Goal: Register for event/course: Register for event/course

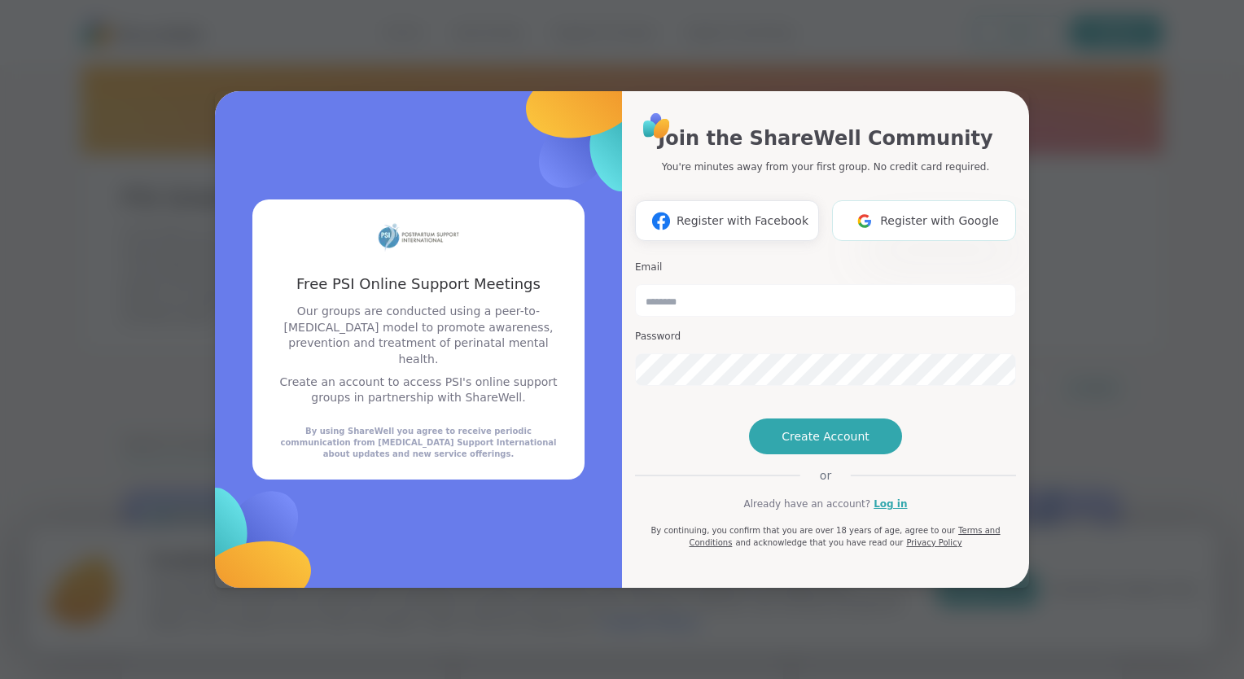
click at [876, 206] on img at bounding box center [864, 221] width 31 height 30
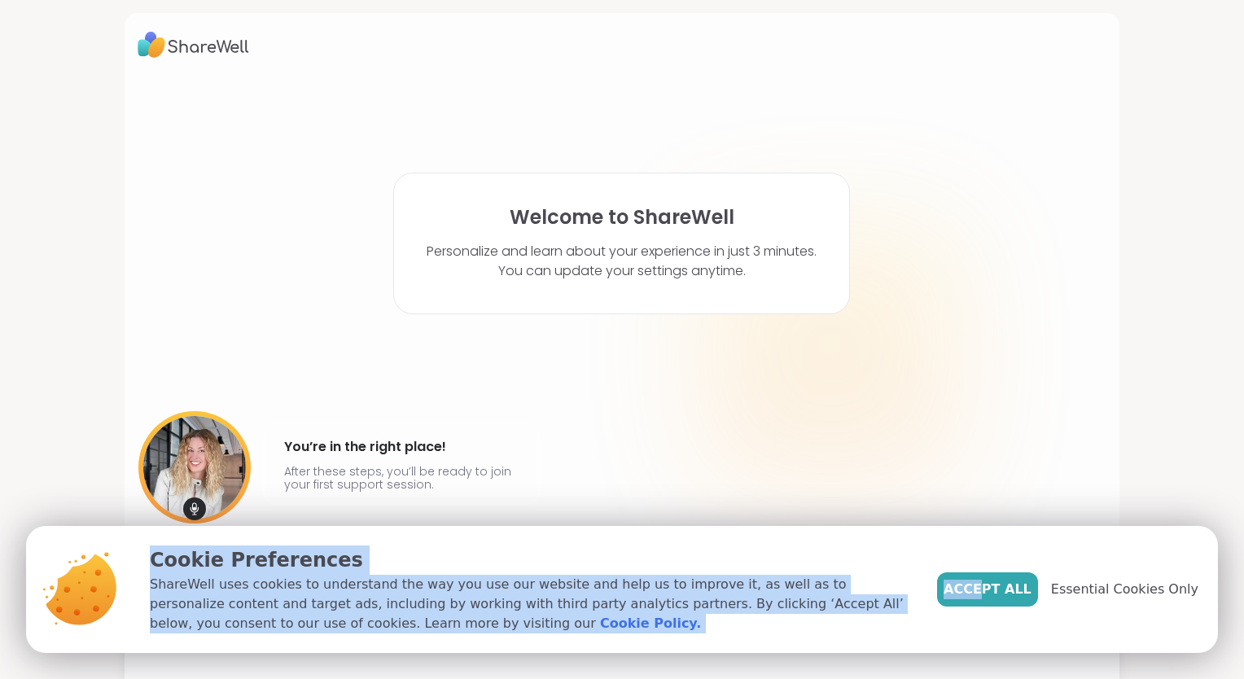
drag, startPoint x: 691, startPoint y: 520, endPoint x: 996, endPoint y: 611, distance: 317.9
click at [996, 611] on body "Welcome to ShareWell Personalize and learn about your experience in just 3 minu…" at bounding box center [622, 339] width 1244 height 679
drag, startPoint x: 996, startPoint y: 611, endPoint x: 985, endPoint y: 583, distance: 29.9
click at [985, 583] on span "Accept All" at bounding box center [988, 590] width 88 height 20
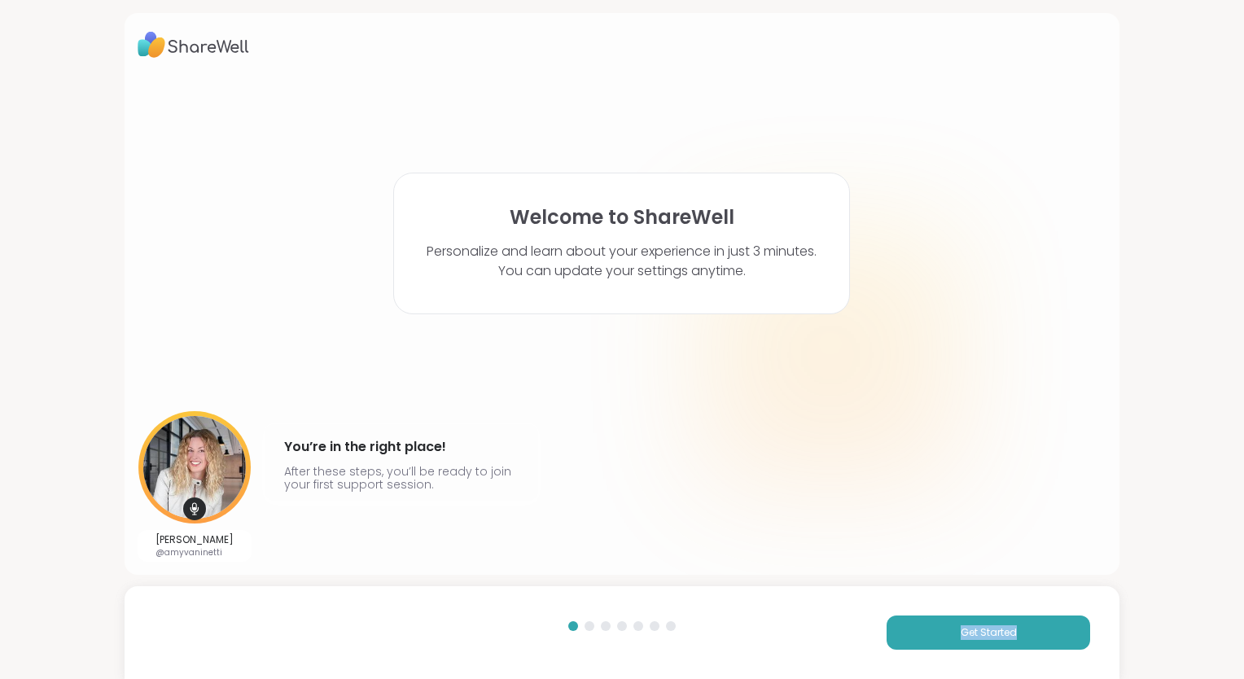
click at [972, 529] on div "Amy Vaninetti @amyvaninetti You’re in the right place! After these steps, you’l…" at bounding box center [622, 486] width 969 height 151
click at [968, 632] on span "Get Started" at bounding box center [989, 632] width 56 height 15
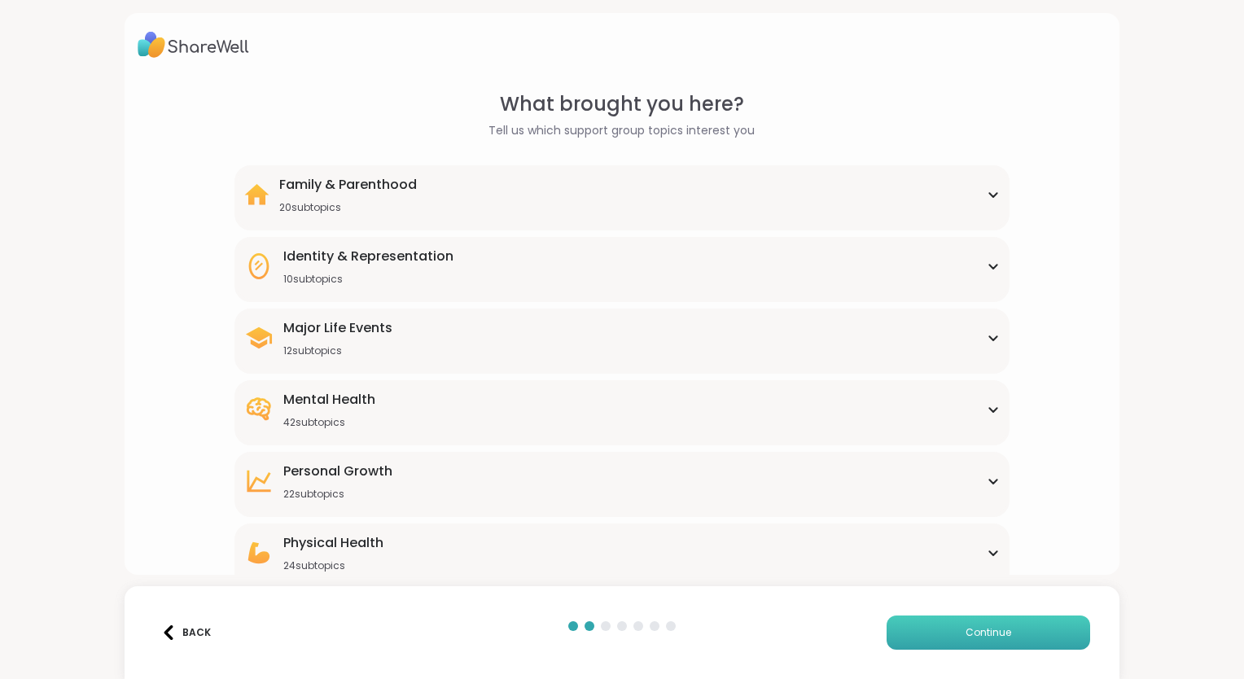
click at [968, 632] on span "Continue" at bounding box center [989, 632] width 46 height 15
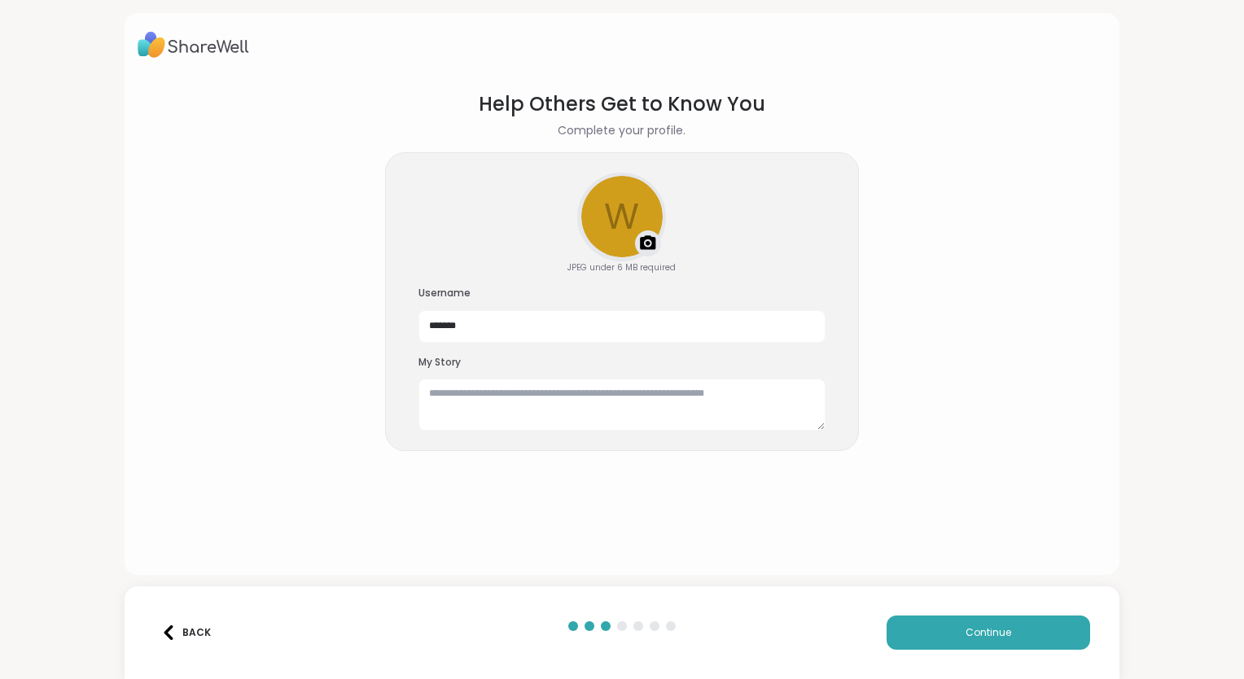
click at [174, 636] on img at bounding box center [168, 632] width 15 height 15
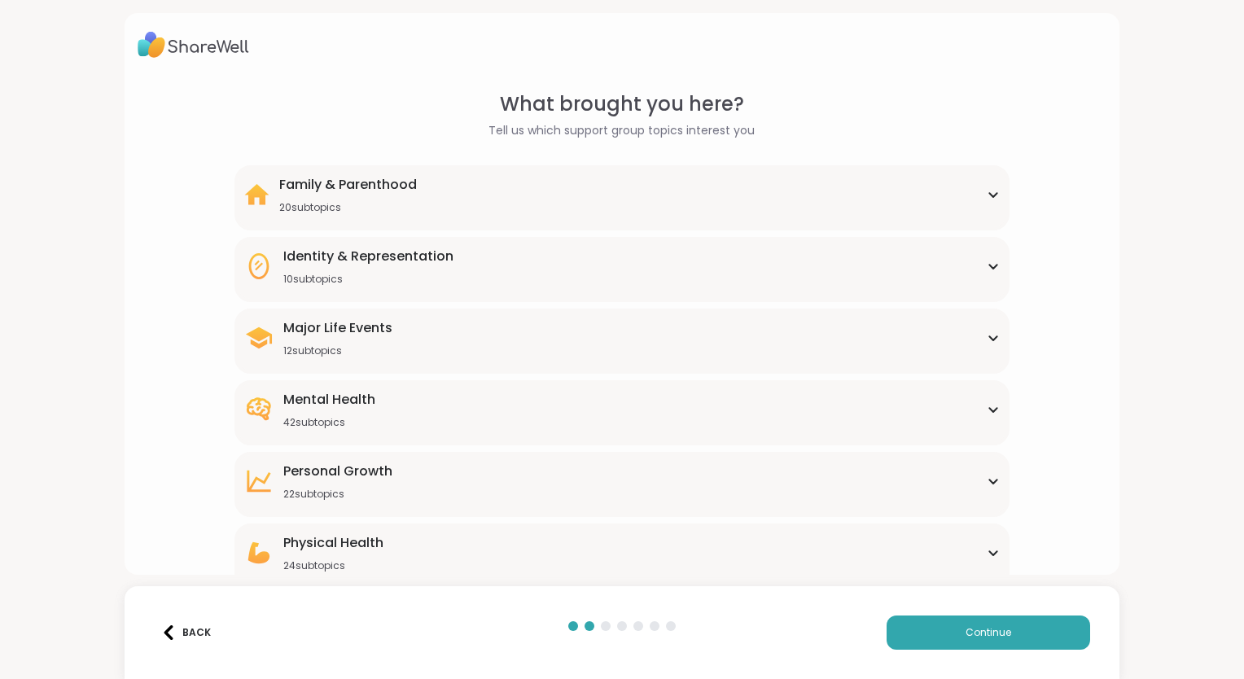
click at [156, 520] on div "What brought you here? Tell us which support group topics interest you Family &…" at bounding box center [622, 375] width 969 height 571
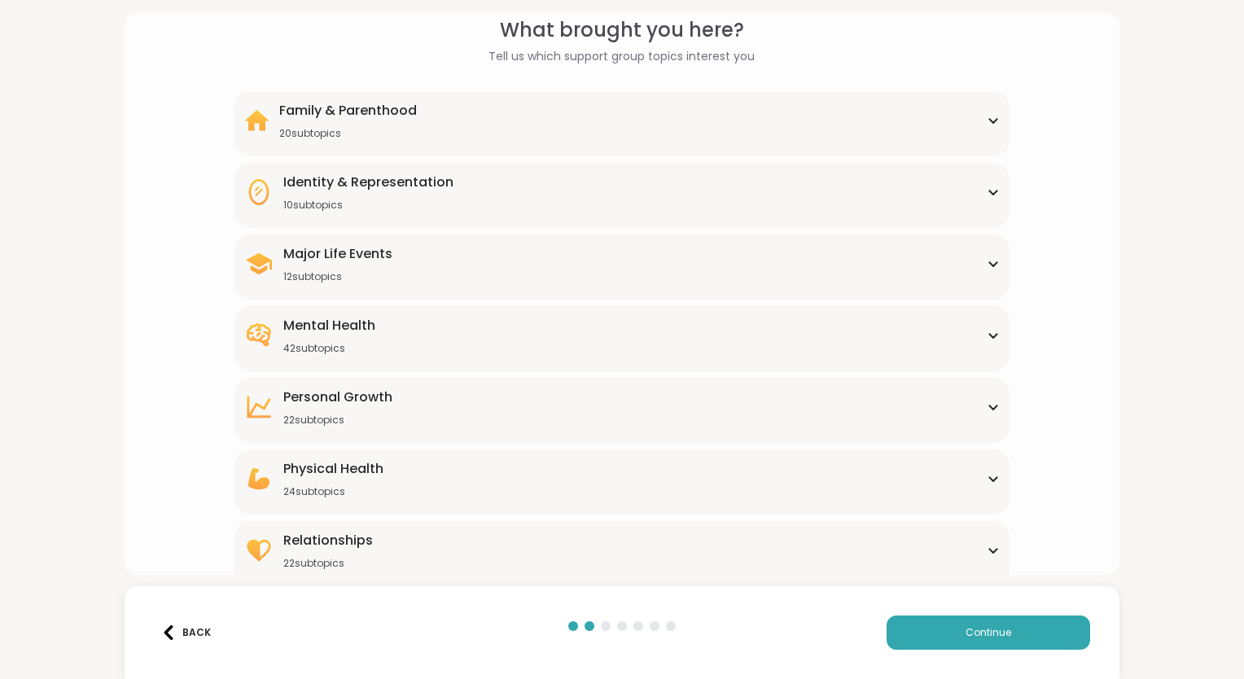
scroll to position [85, 0]
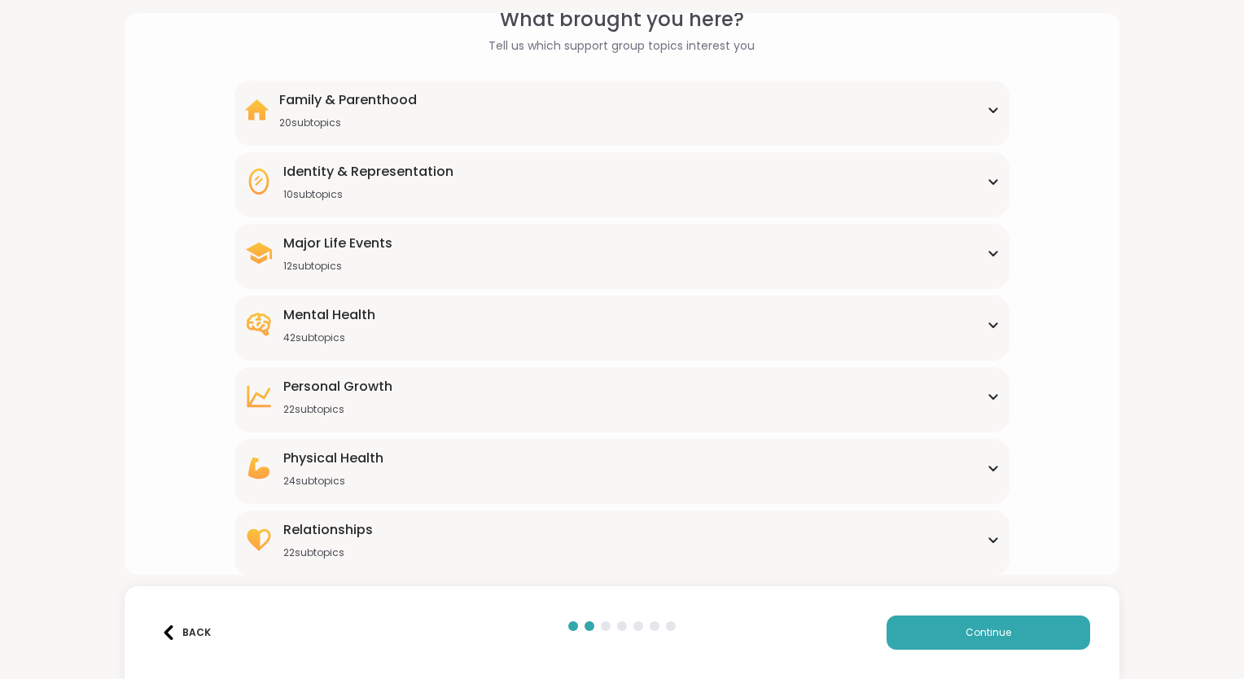
click at [987, 113] on icon at bounding box center [993, 110] width 13 height 8
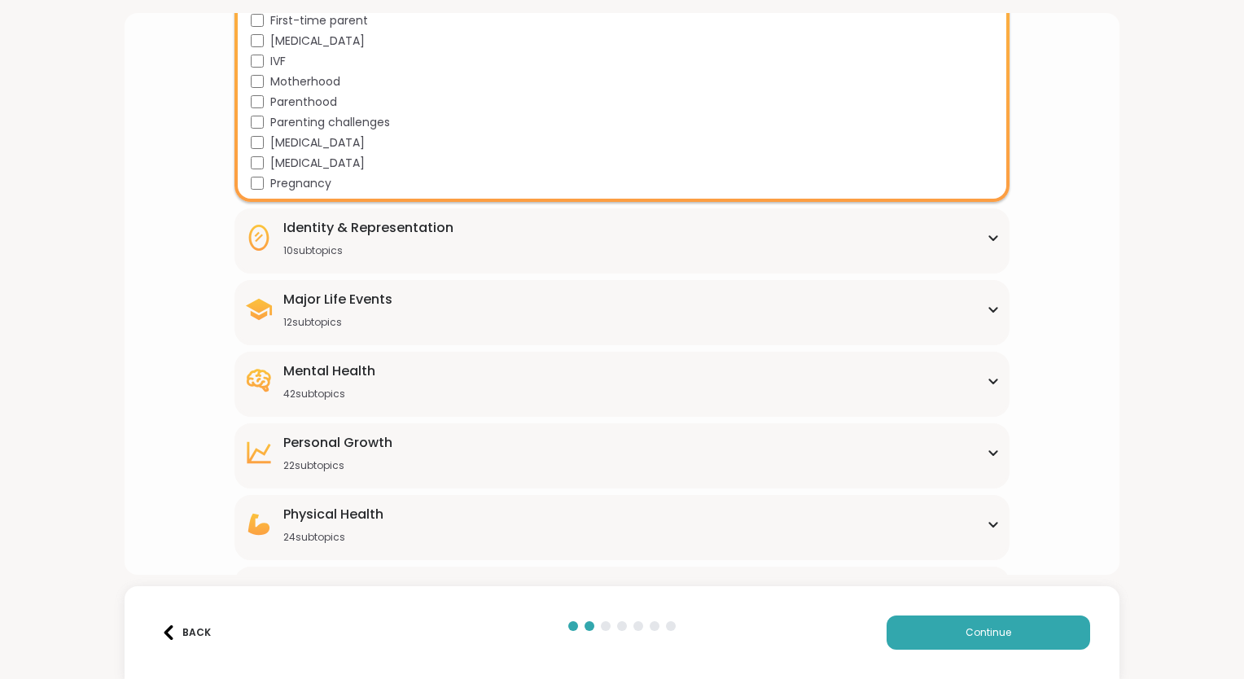
scroll to position [433, 0]
click at [378, 261] on div "Identity & Representation 10 subtopics BIPOC Support Cultural adjustment Gender…" at bounding box center [622, 240] width 775 height 65
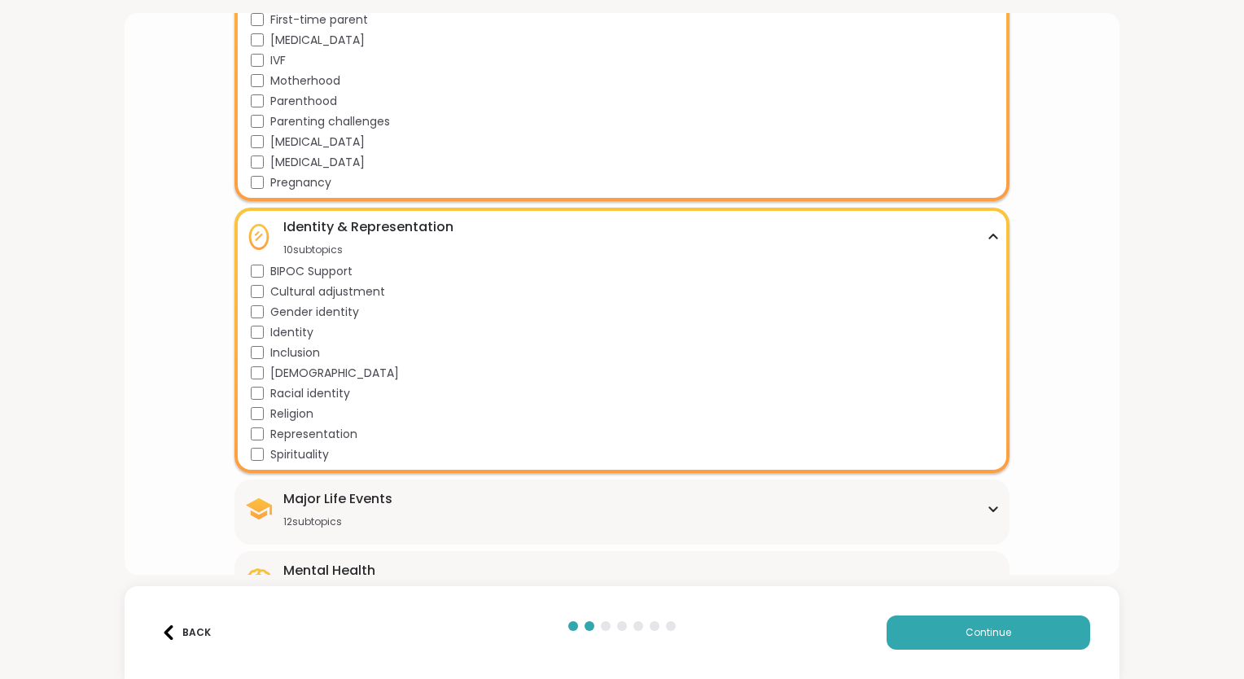
click at [388, 227] on div "Identity & Representation" at bounding box center [368, 227] width 170 height 20
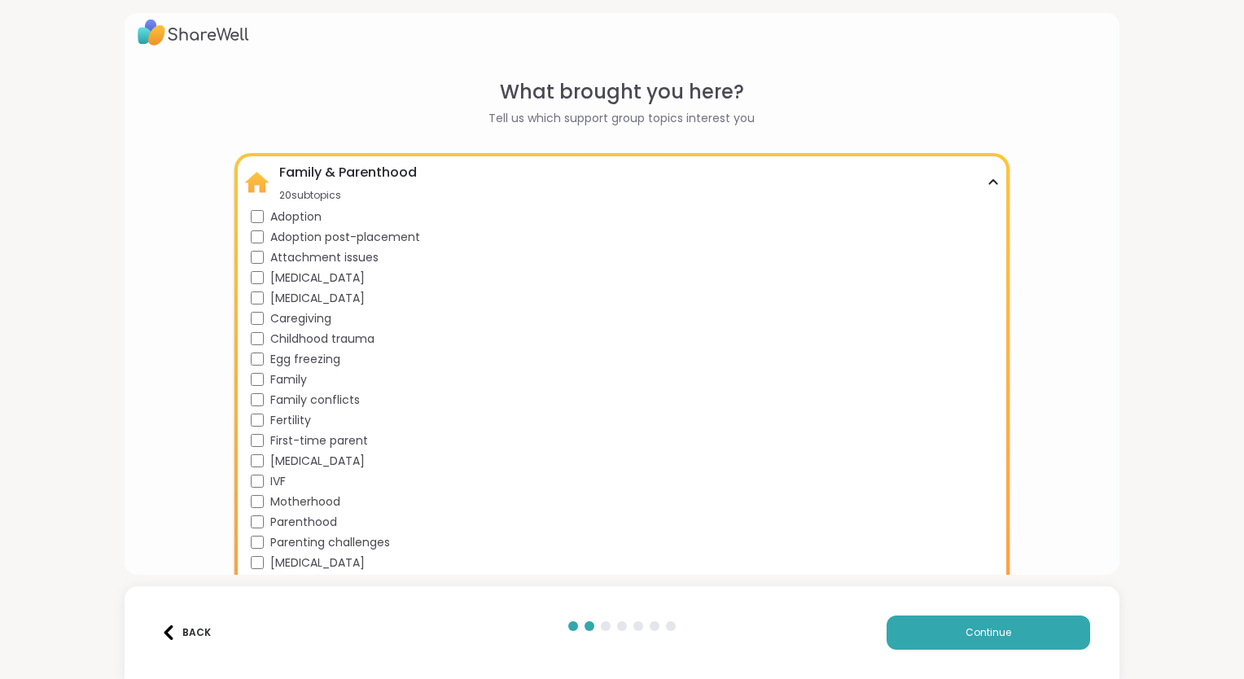
scroll to position [0, 0]
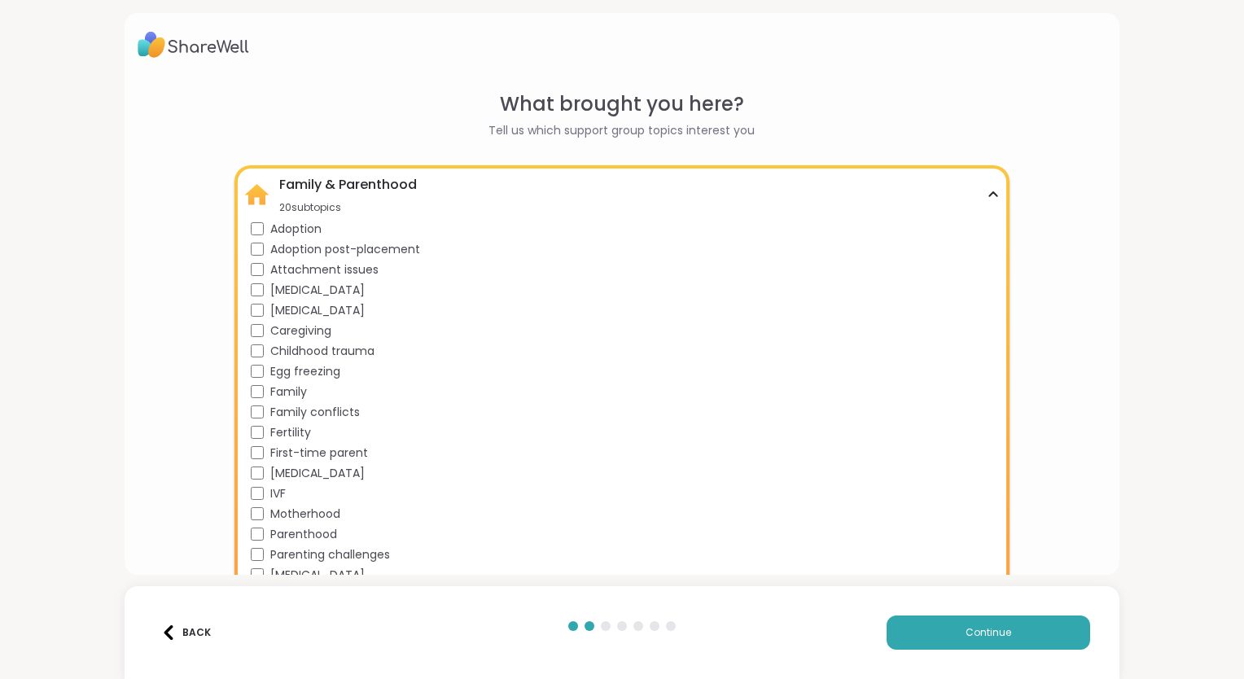
click at [420, 202] on div "Family & Parenthood 20 subtopics" at bounding box center [622, 194] width 756 height 39
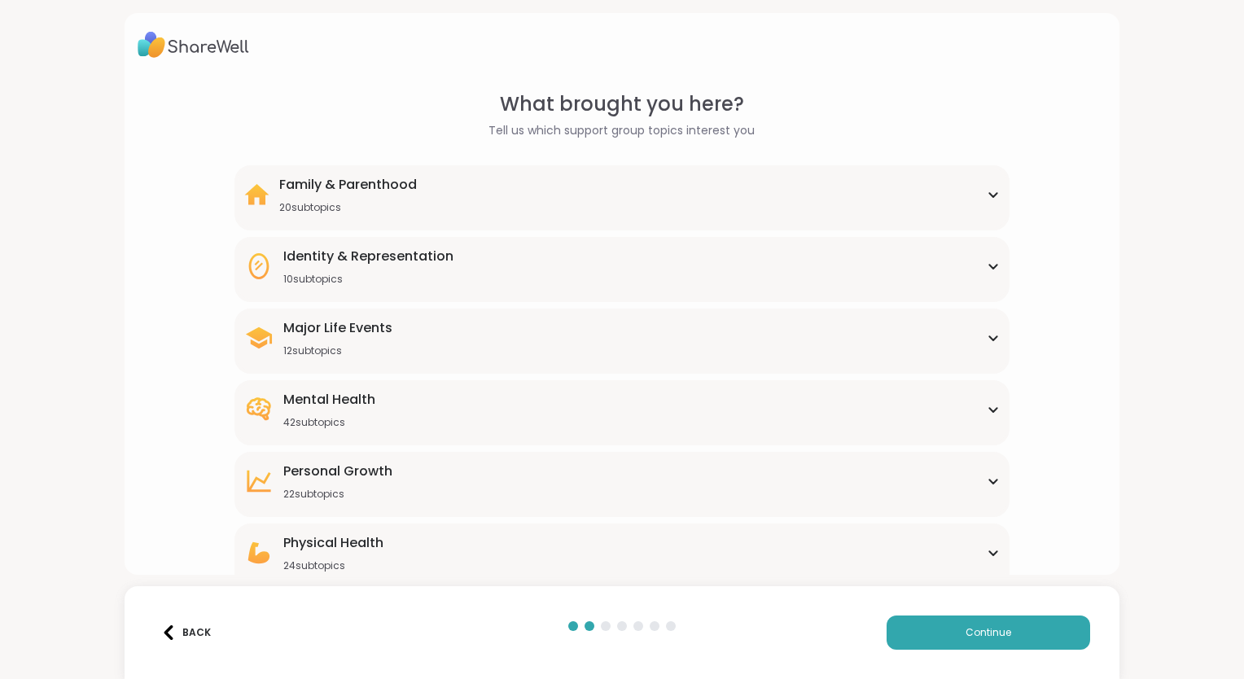
click at [422, 358] on div "Major Life Events 12 subtopics Abandonment Grief Healing Layoffs Life events Lo…" at bounding box center [622, 341] width 775 height 65
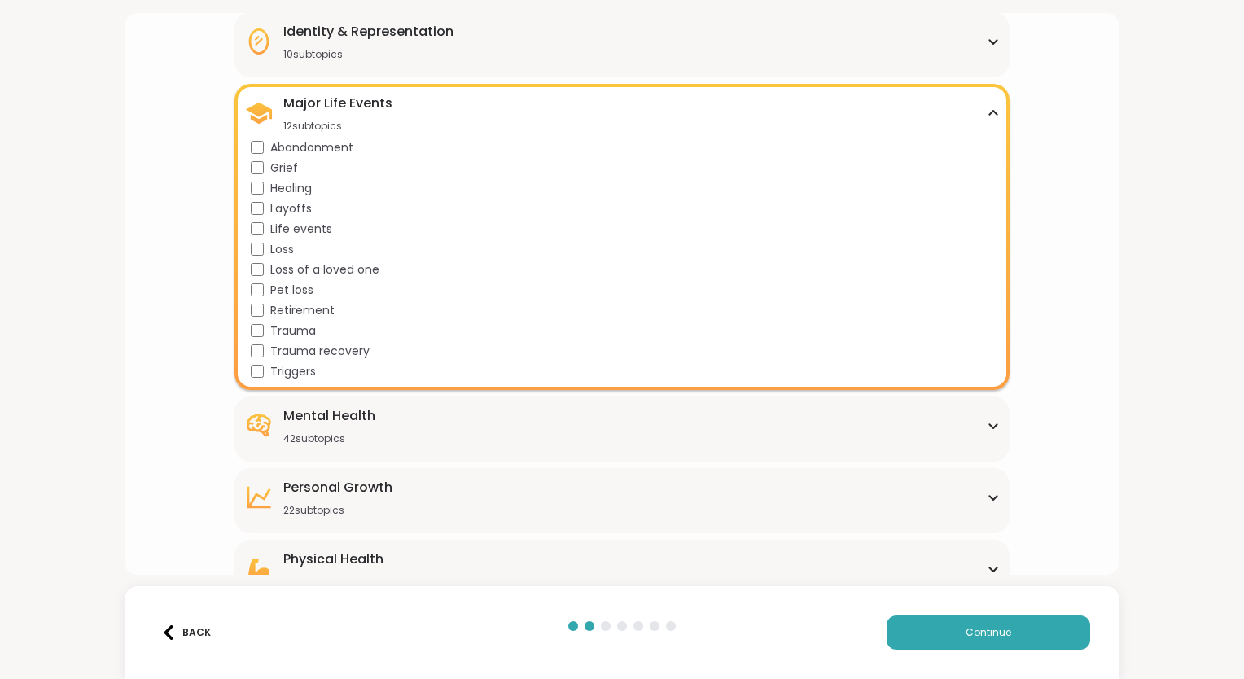
scroll to position [231, 0]
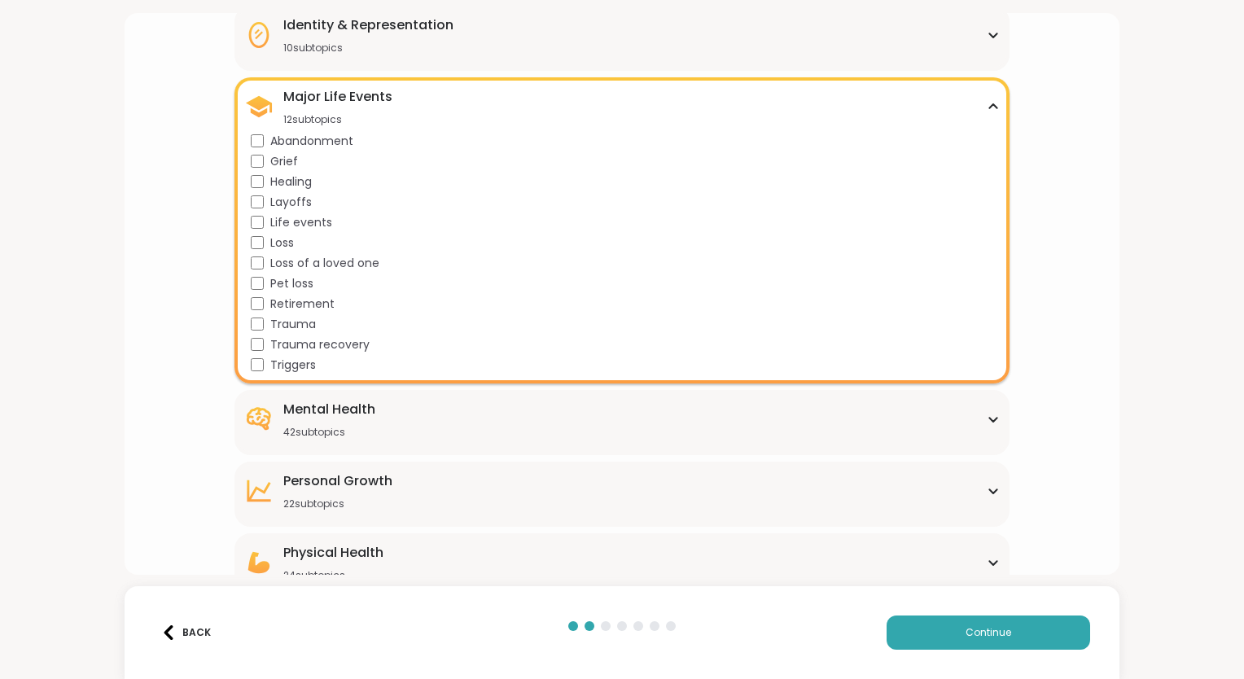
click at [332, 98] on div "Major Life Events" at bounding box center [337, 97] width 109 height 20
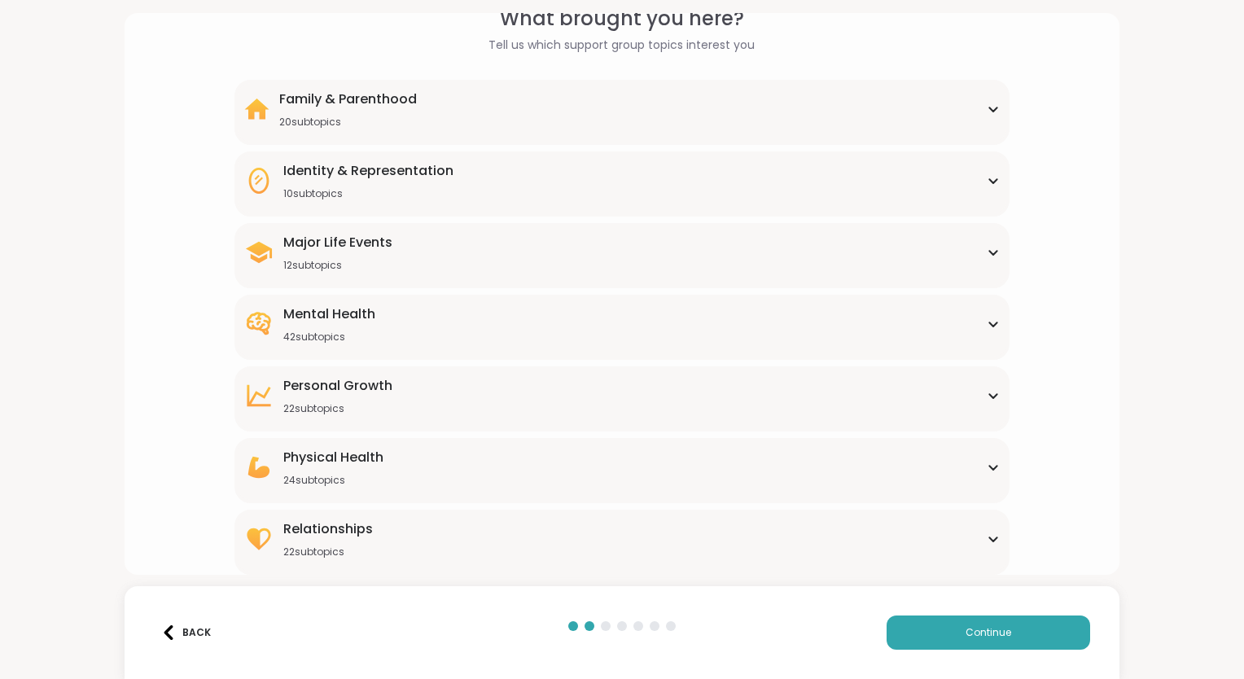
scroll to position [85, 0]
click at [303, 263] on div "12 subtopics" at bounding box center [337, 266] width 109 height 13
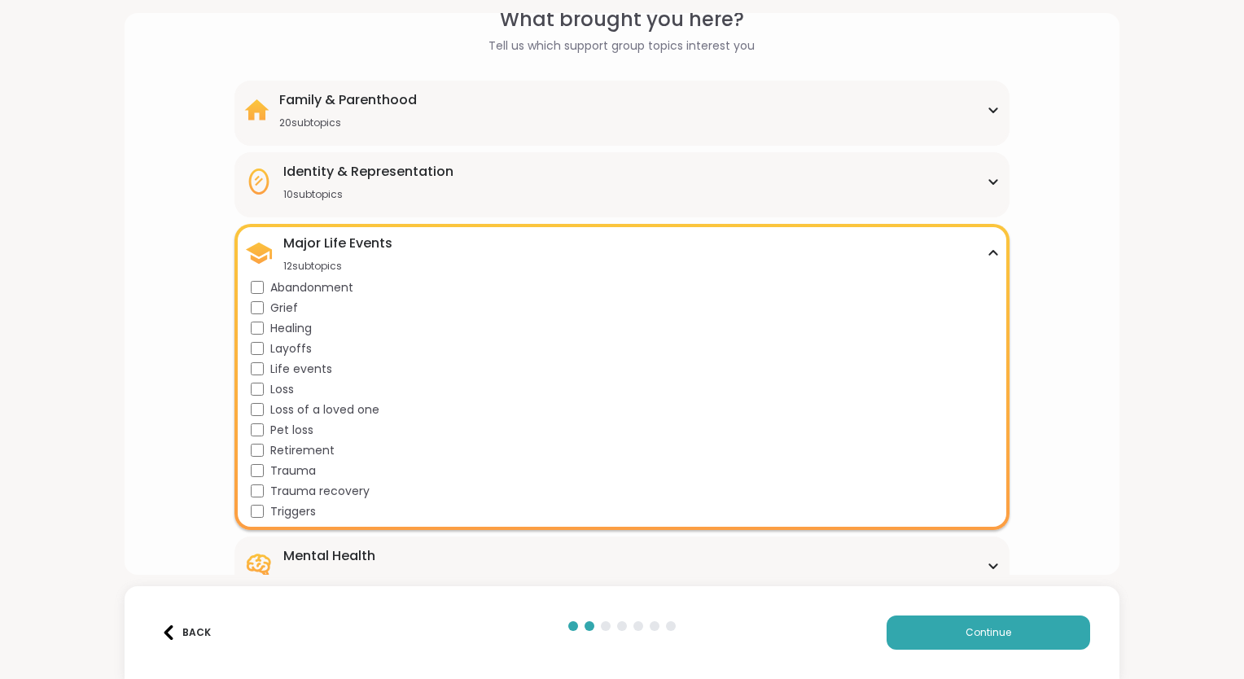
scroll to position [231, 0]
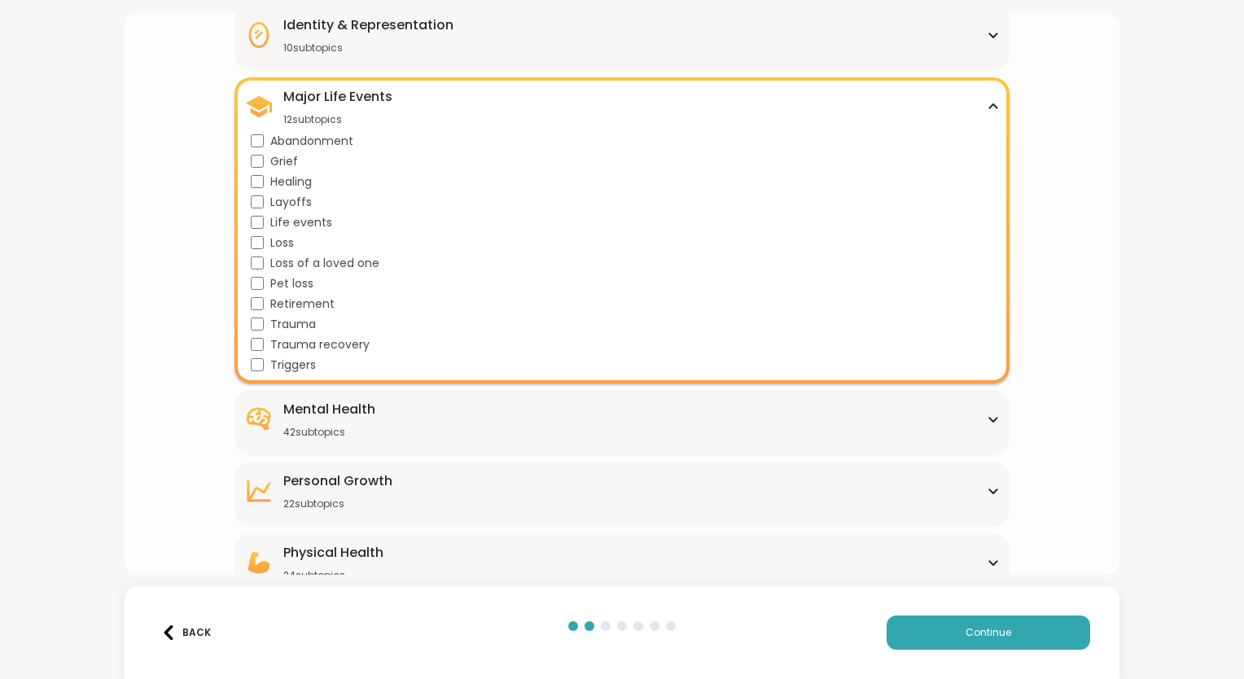
click at [316, 98] on div "Major Life Events" at bounding box center [337, 97] width 109 height 20
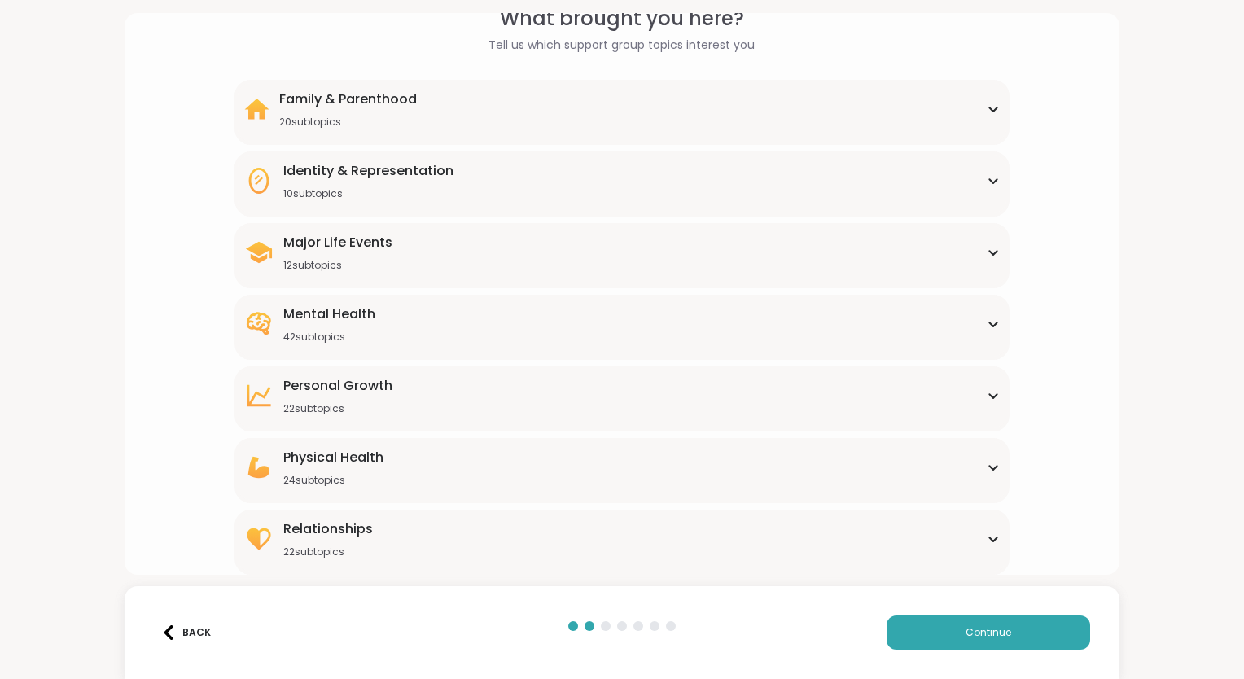
scroll to position [85, 0]
click at [298, 340] on div "42 subtopics" at bounding box center [329, 337] width 92 height 13
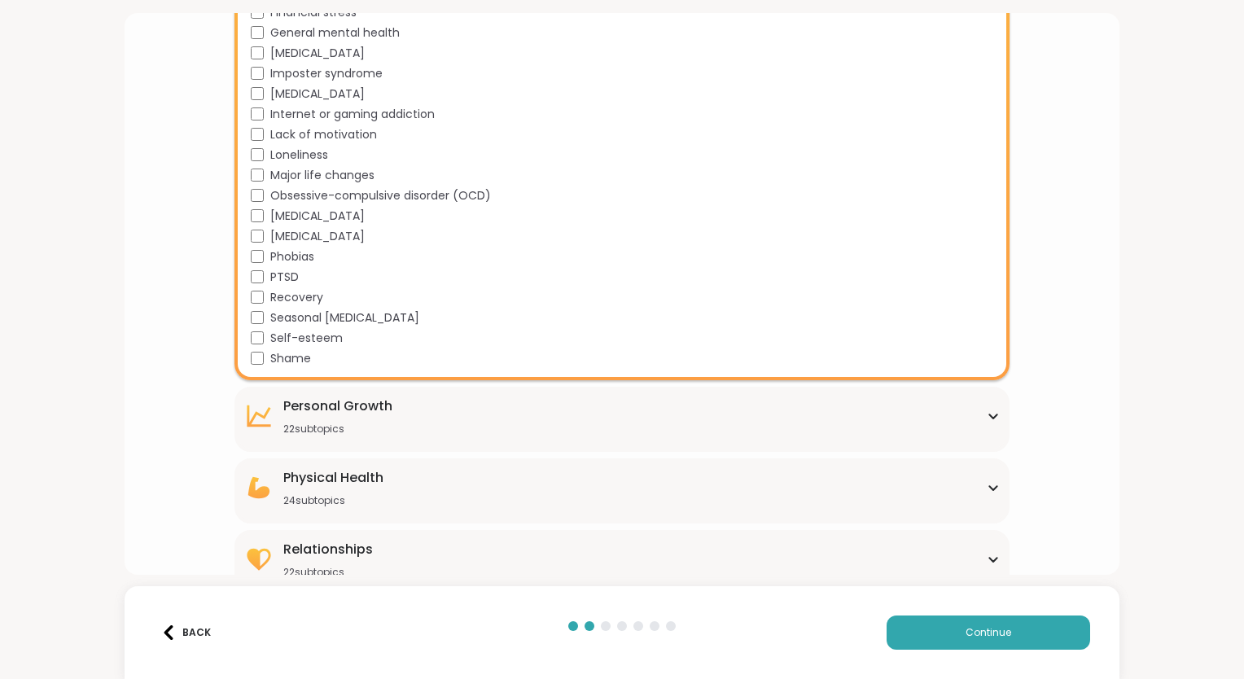
scroll to position [899, 0]
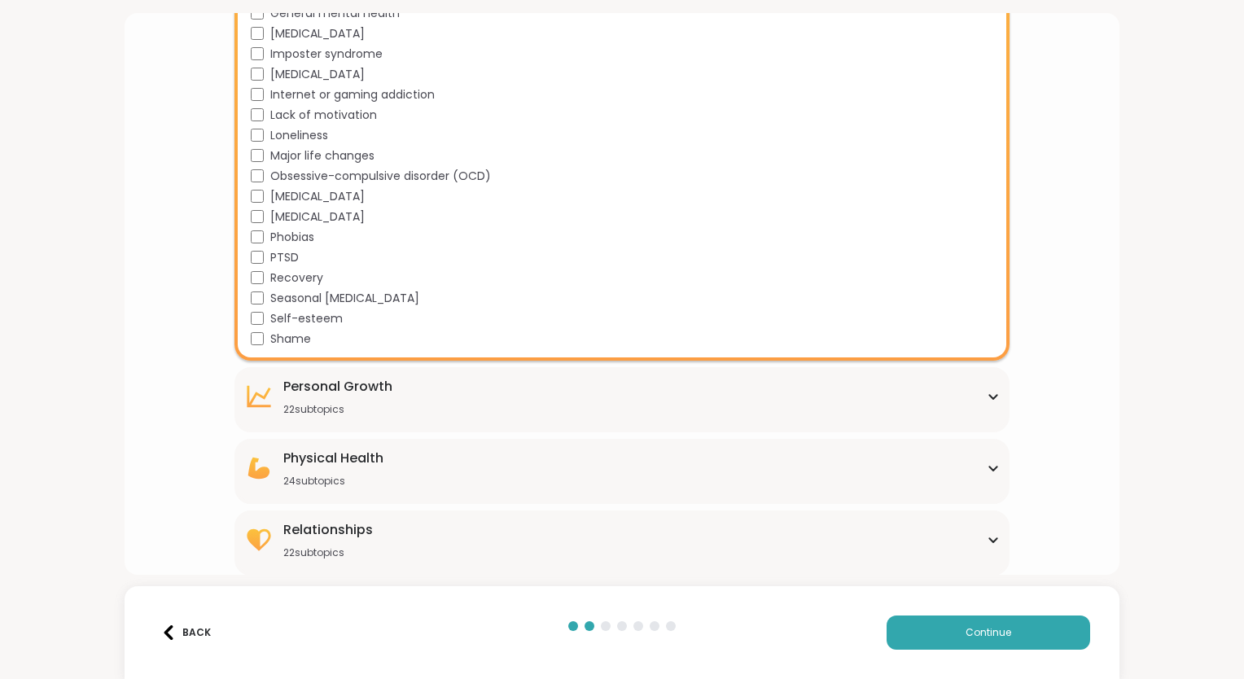
click at [303, 384] on div "Personal Growth" at bounding box center [337, 387] width 109 height 20
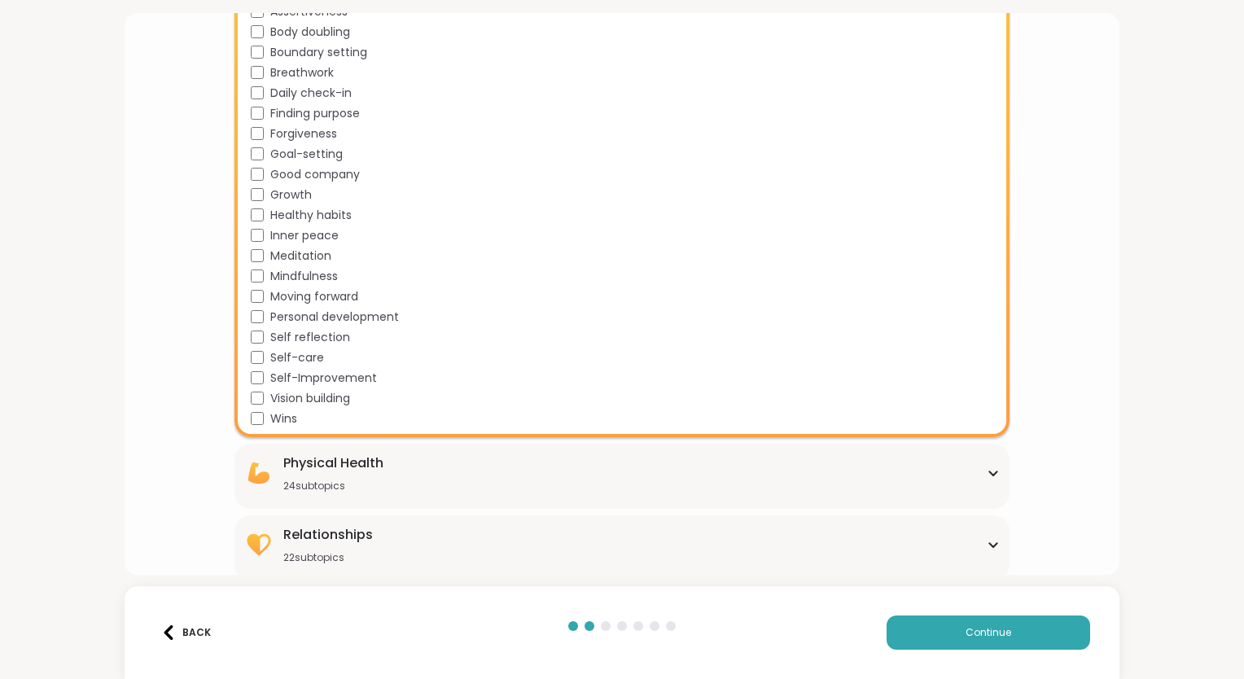
scroll to position [1344, 0]
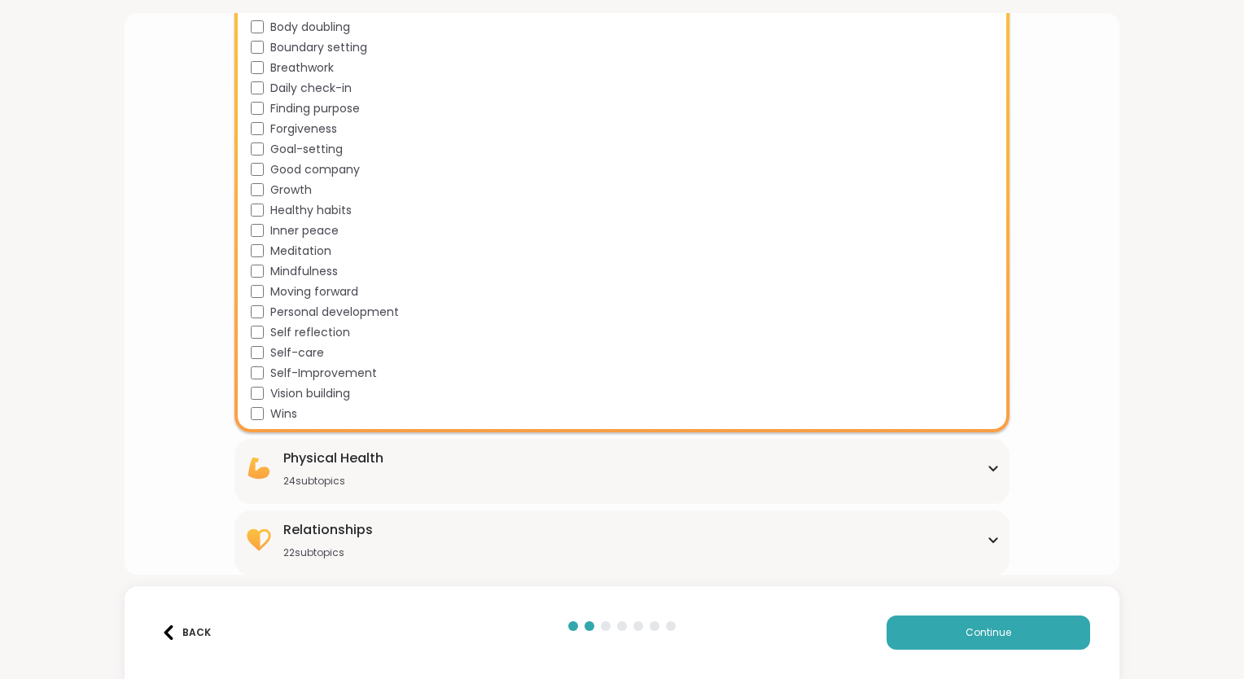
click at [297, 486] on div "24 subtopics" at bounding box center [333, 481] width 100 height 13
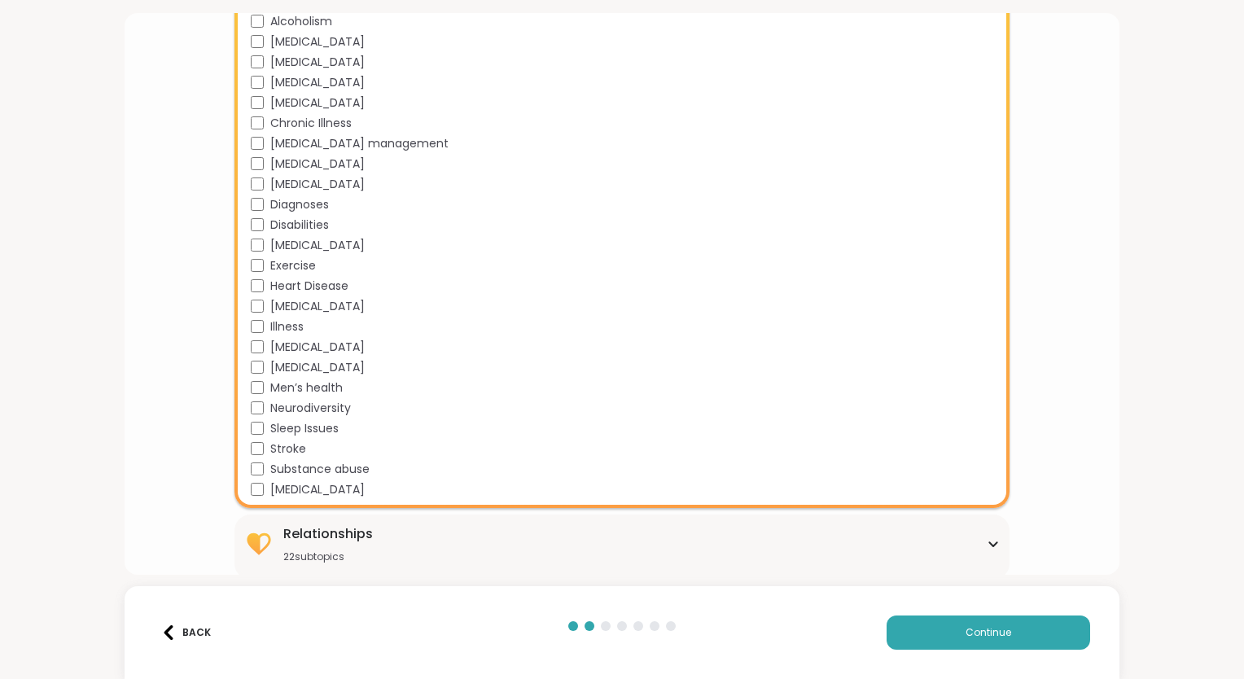
scroll to position [1829, 0]
click at [304, 542] on div "Relationships 22 subtopics" at bounding box center [328, 539] width 90 height 39
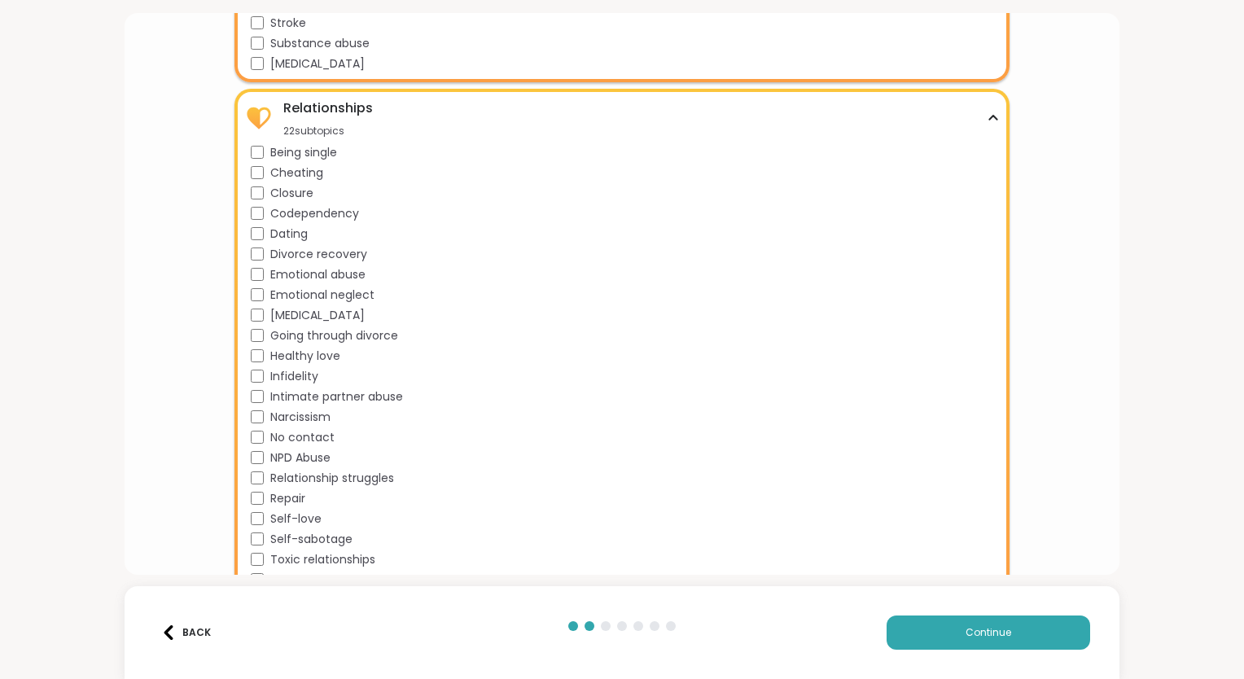
scroll to position [2274, 0]
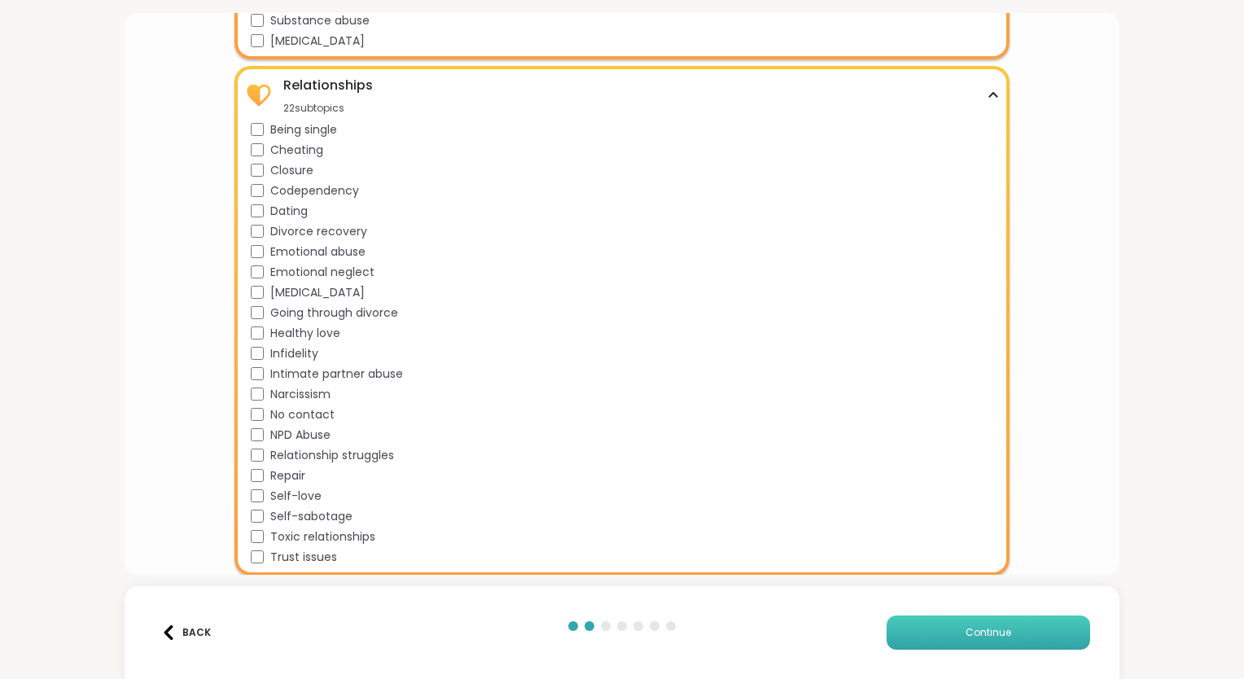
click at [918, 643] on button "Continue" at bounding box center [989, 633] width 204 height 34
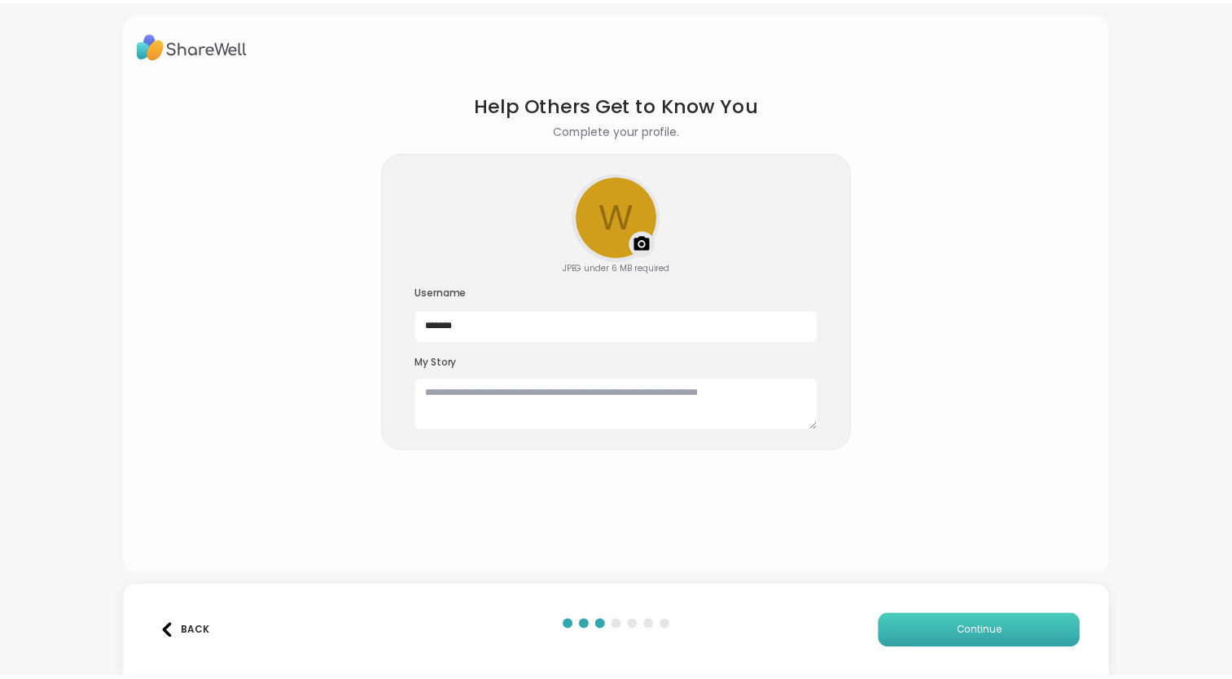
scroll to position [0, 0]
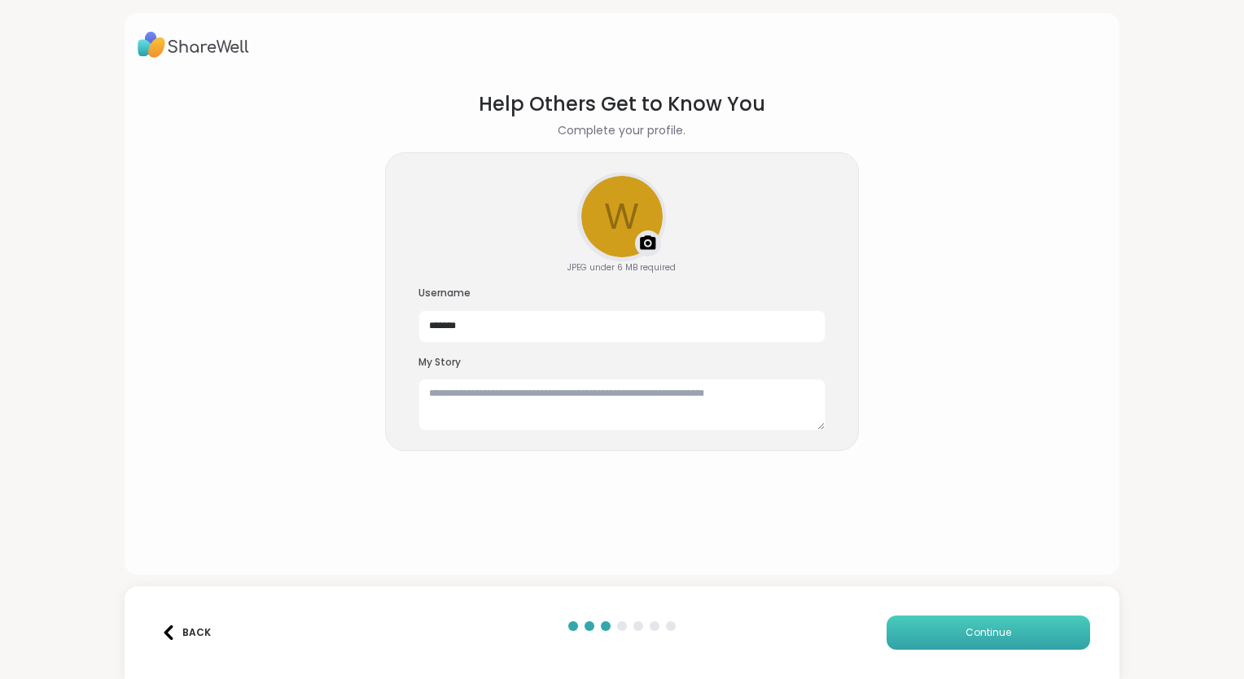
click at [945, 627] on button "Continue" at bounding box center [989, 633] width 204 height 34
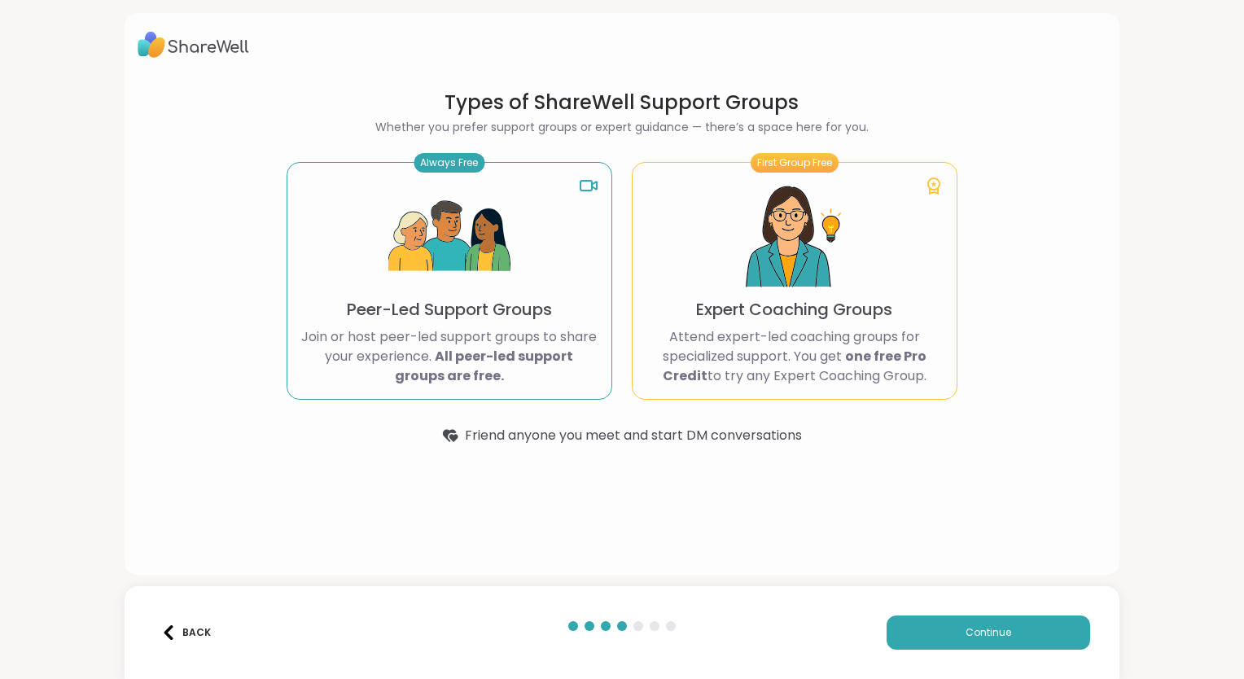
click at [438, 208] on img at bounding box center [449, 237] width 122 height 122
click at [899, 640] on button "Continue" at bounding box center [989, 633] width 204 height 34
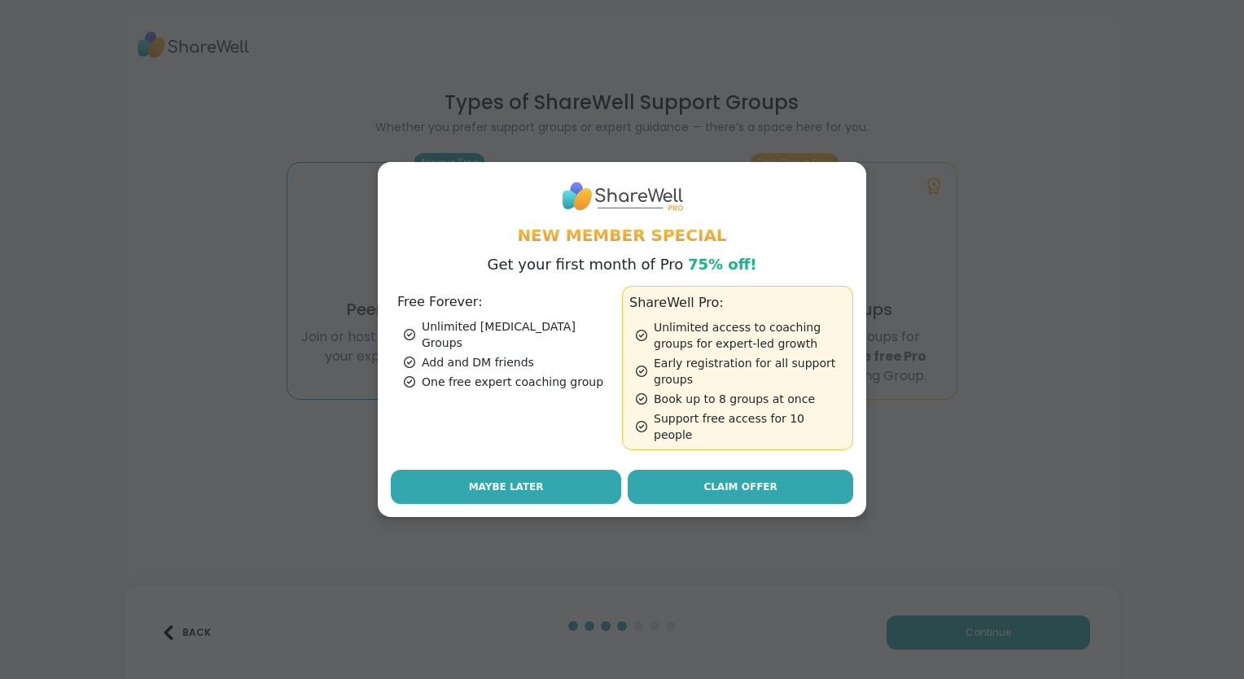
click at [445, 486] on button "Maybe Later" at bounding box center [506, 487] width 230 height 34
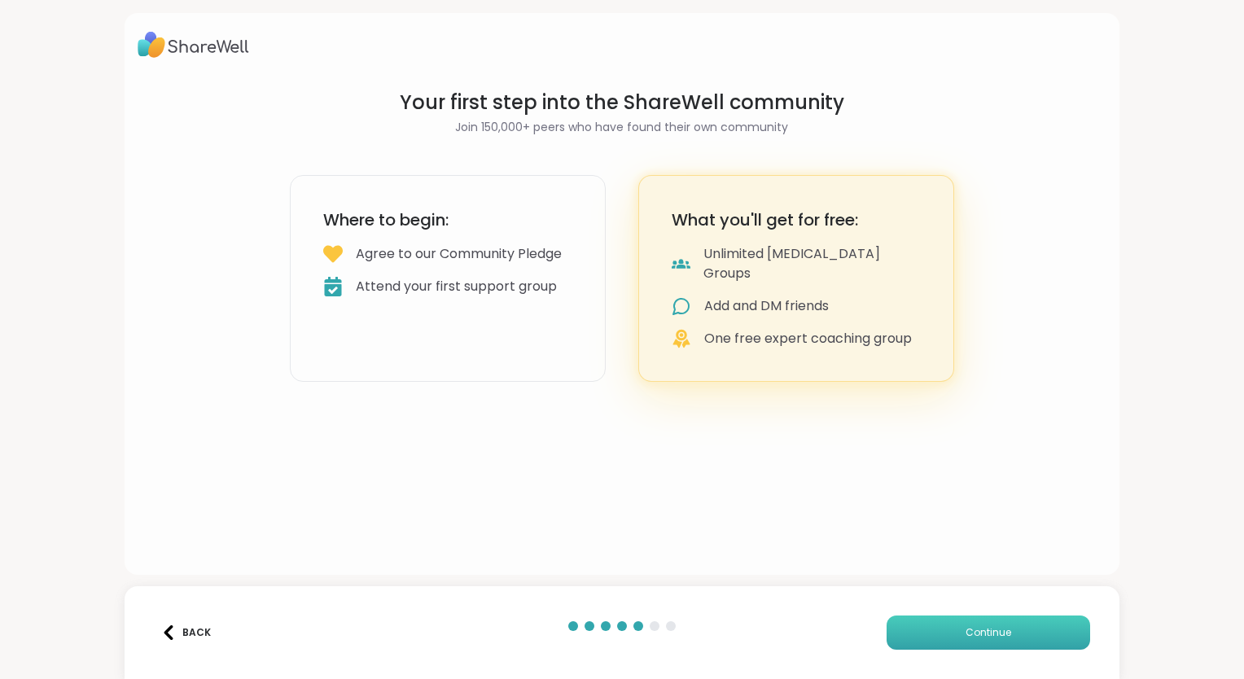
click at [967, 629] on span "Continue" at bounding box center [989, 632] width 46 height 15
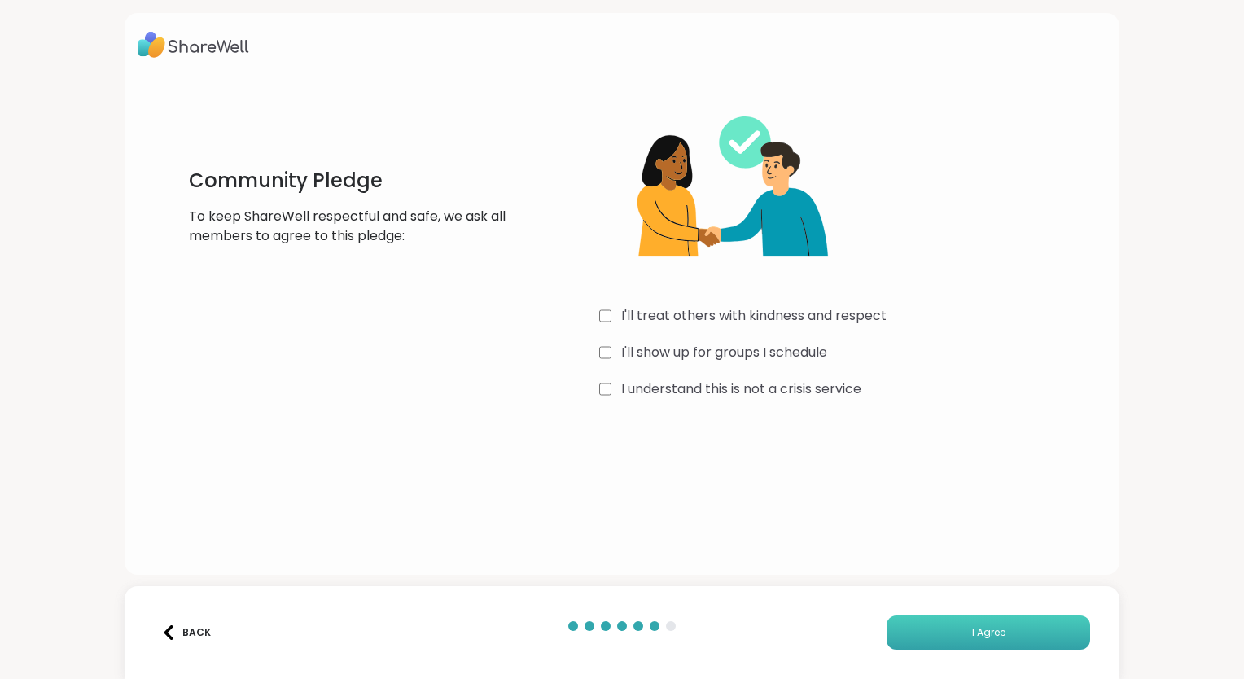
click at [902, 633] on button "I Agree" at bounding box center [989, 633] width 204 height 34
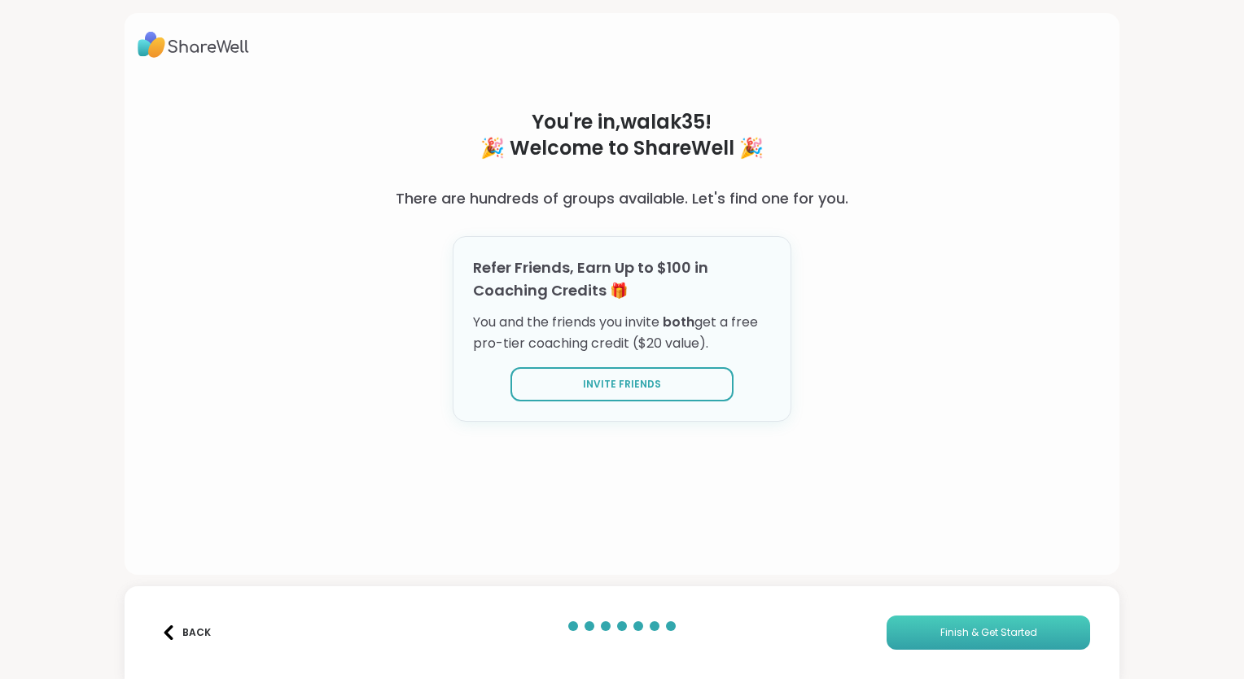
click at [902, 633] on button "Finish & Get Started" at bounding box center [989, 633] width 204 height 34
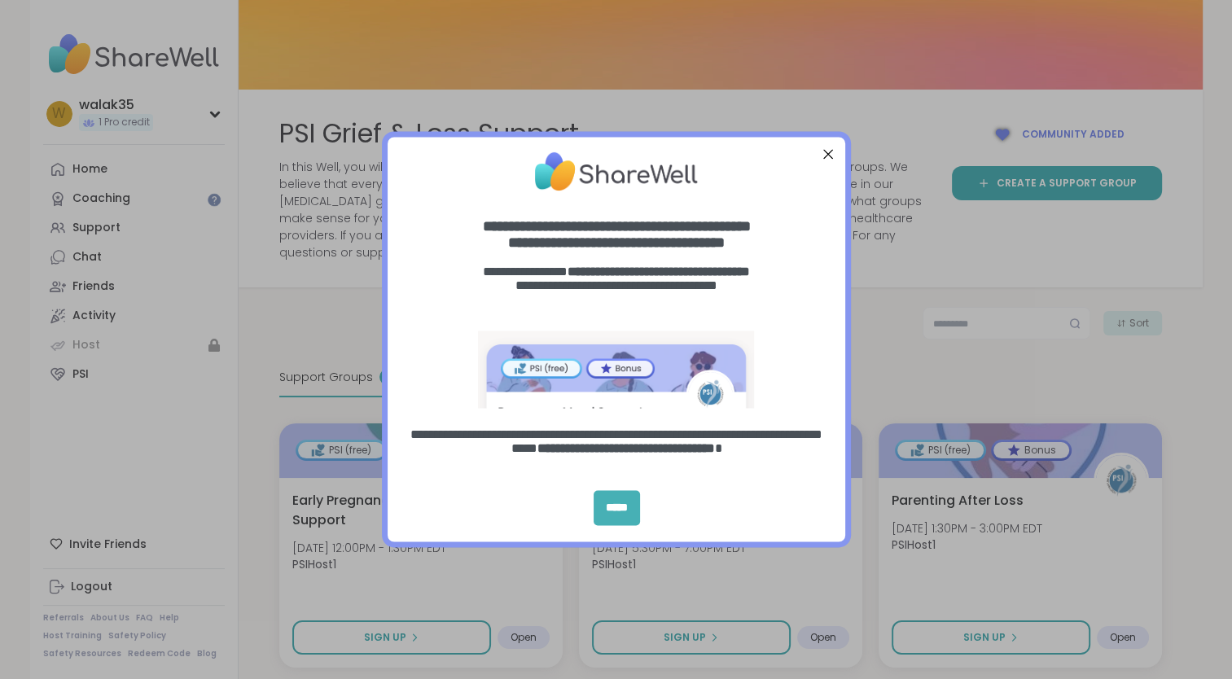
click at [637, 498] on div "*****" at bounding box center [617, 508] width 46 height 35
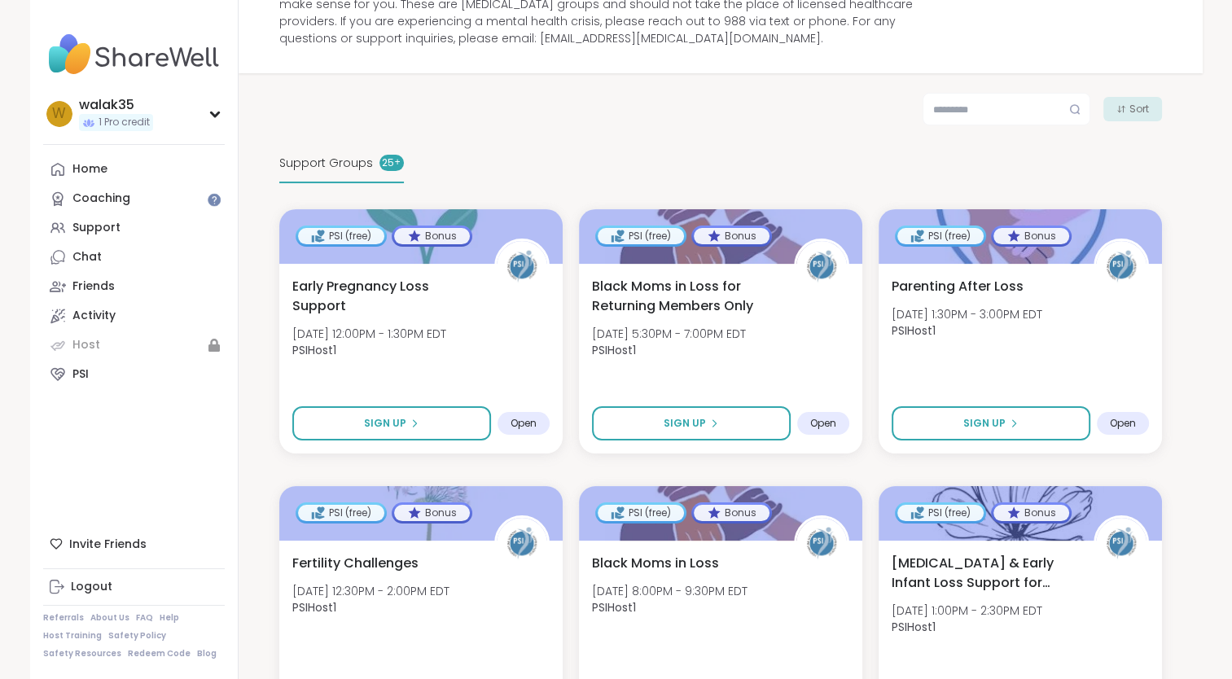
scroll to position [215, 0]
click at [351, 298] on span "Early Pregnancy Loss Support" at bounding box center [383, 294] width 188 height 40
click at [480, 167] on div "Support Groups 25 +" at bounding box center [720, 163] width 883 height 38
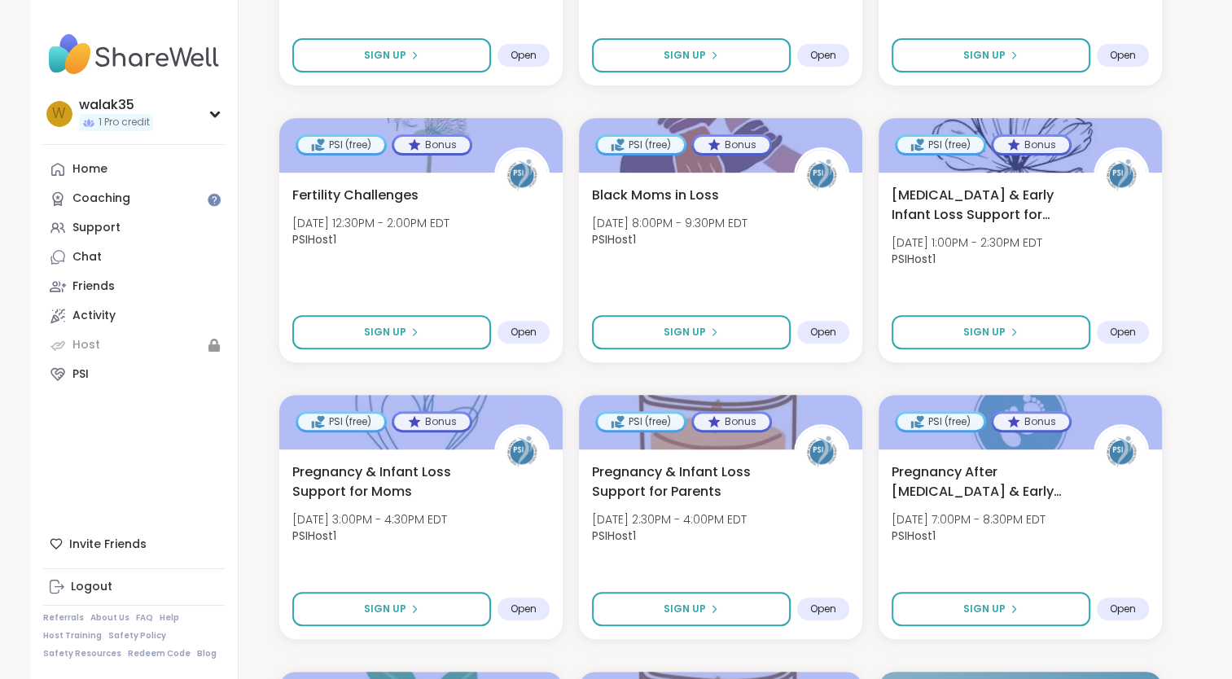
scroll to position [581, 0]
click at [457, 278] on div "Fertility Challenges Thu, Oct 09 | 12:30PM - 2:00PM EDT PSIHost1 Sign Up Open" at bounding box center [420, 269] width 289 height 194
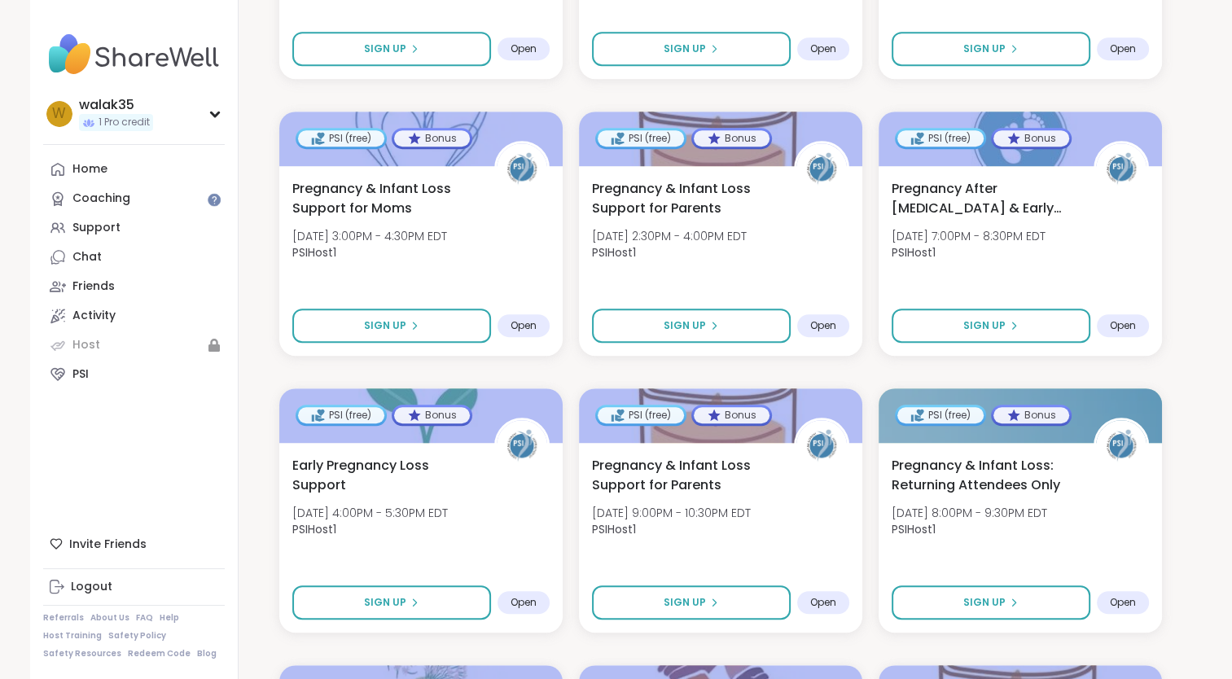
scroll to position [868, 0]
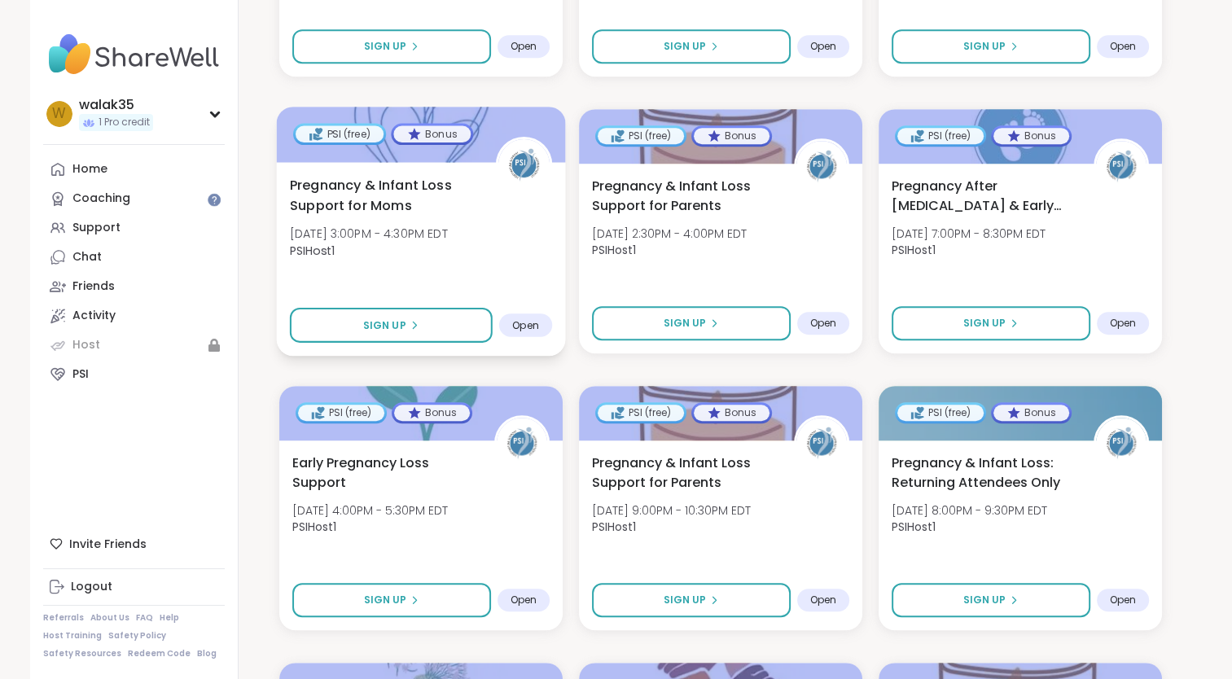
click at [520, 261] on div "Pregnancy & Infant Loss Support for Moms Fri, Oct 10 | 3:00PM - 4:30PM EDT PSIH…" at bounding box center [420, 221] width 262 height 93
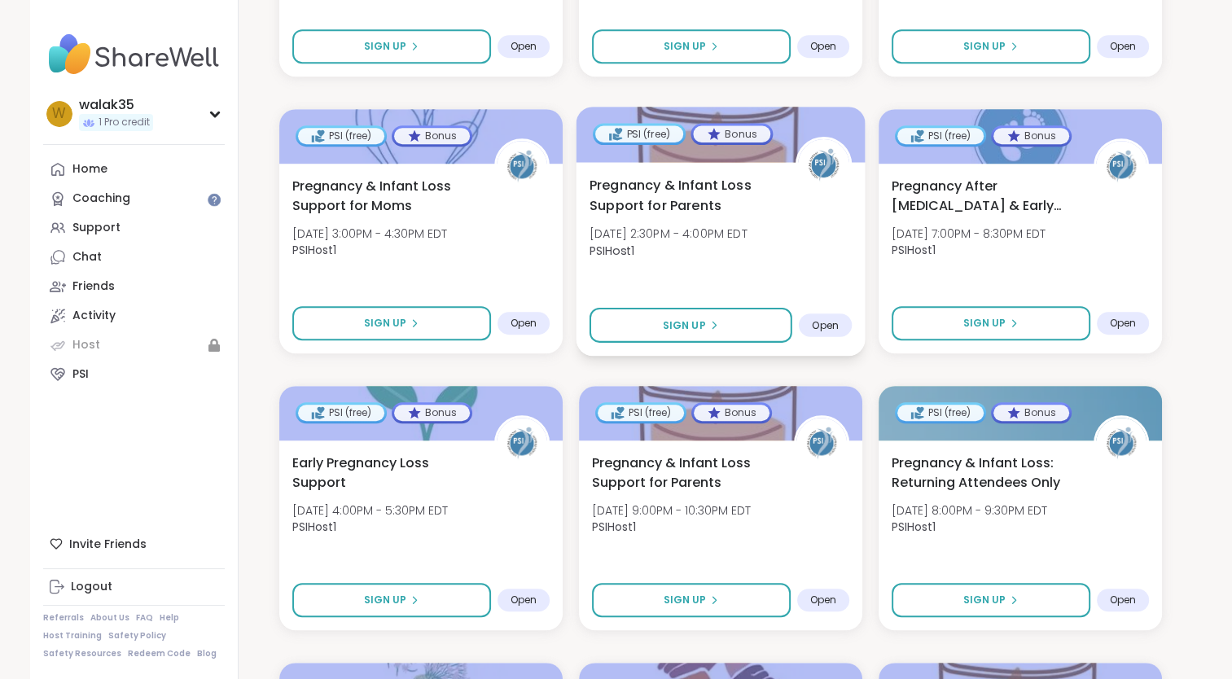
click at [665, 289] on div "Pregnancy & Infant Loss Support for Parents Sun, Oct 12 | 2:30PM - 4:00PM EDT P…" at bounding box center [720, 259] width 289 height 194
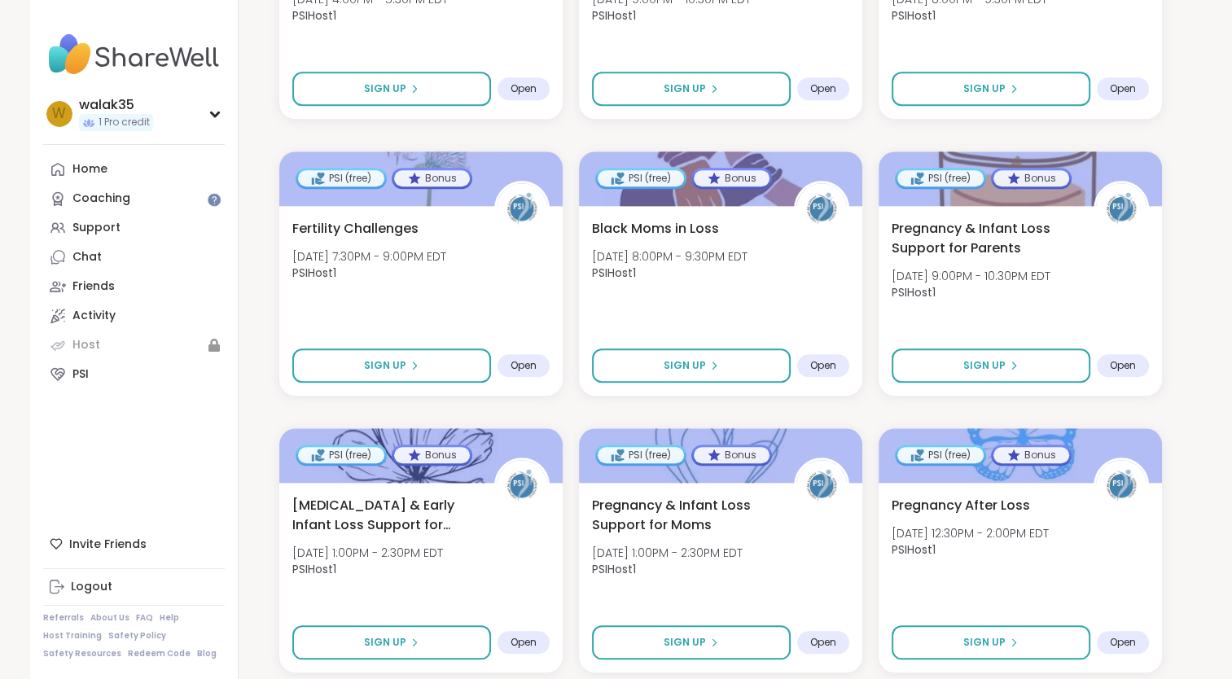
scroll to position [1381, 0]
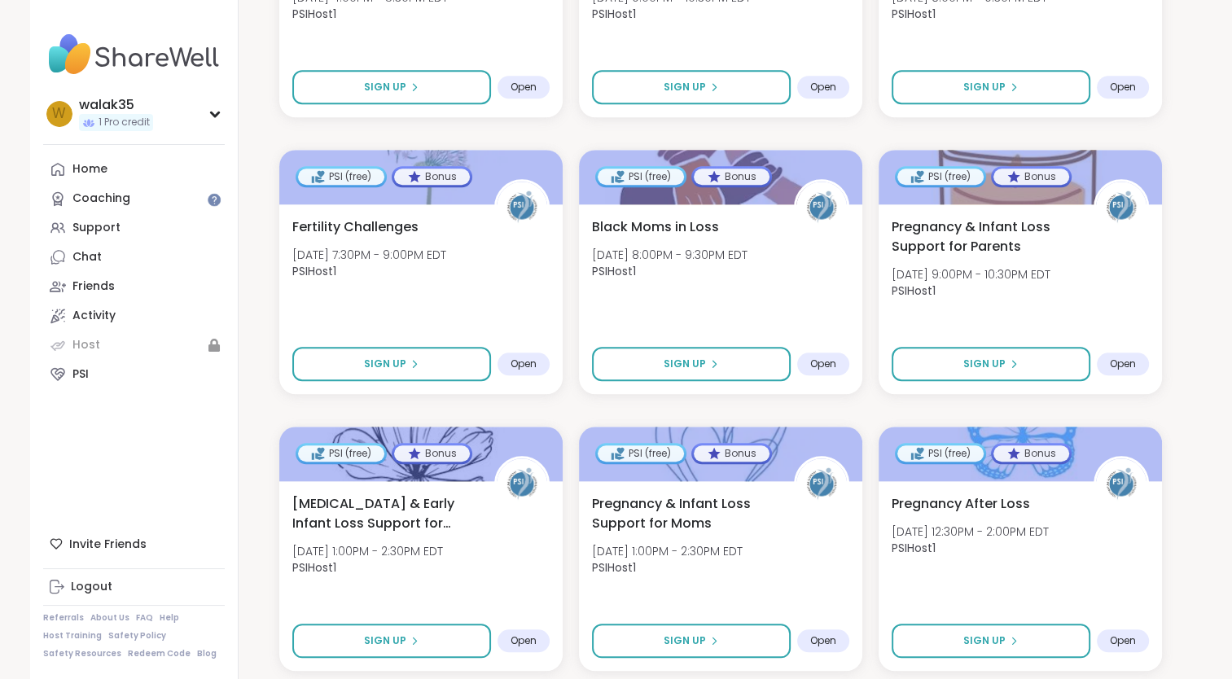
click at [251, 371] on div "Sort Support Groups 25 + PSI (free) Bonus Early Pregnancy Loss Support Tue, Oct…" at bounding box center [721, 238] width 964 height 2665
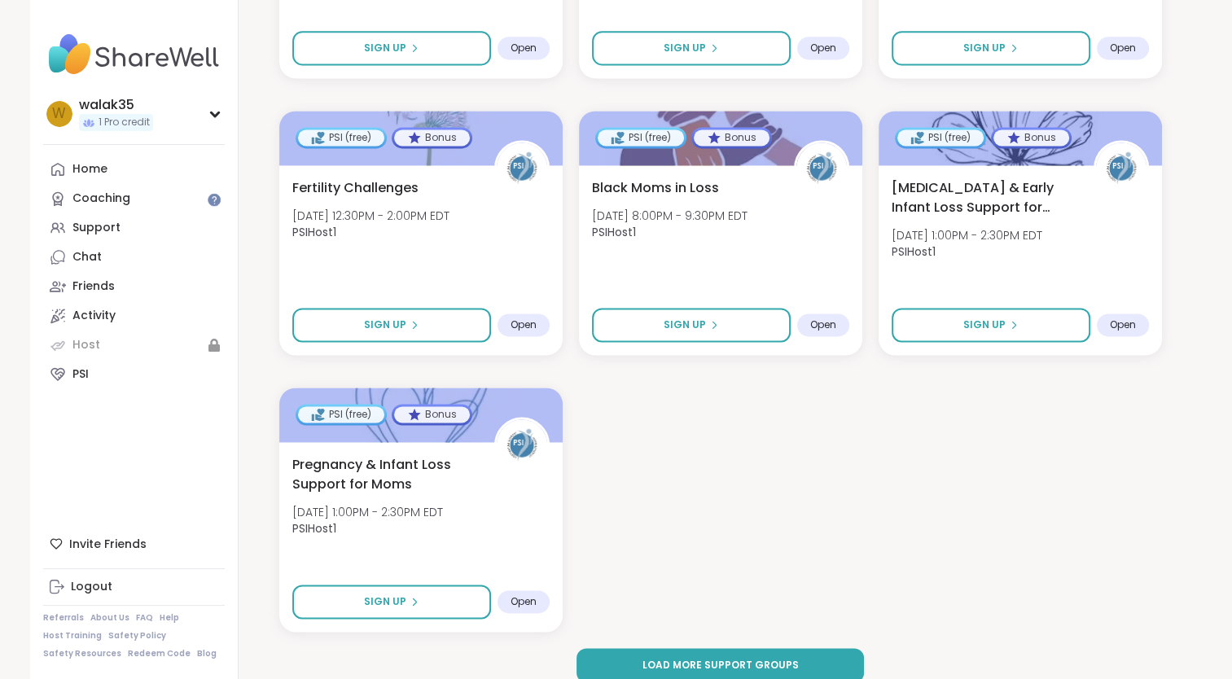
scroll to position [2305, 0]
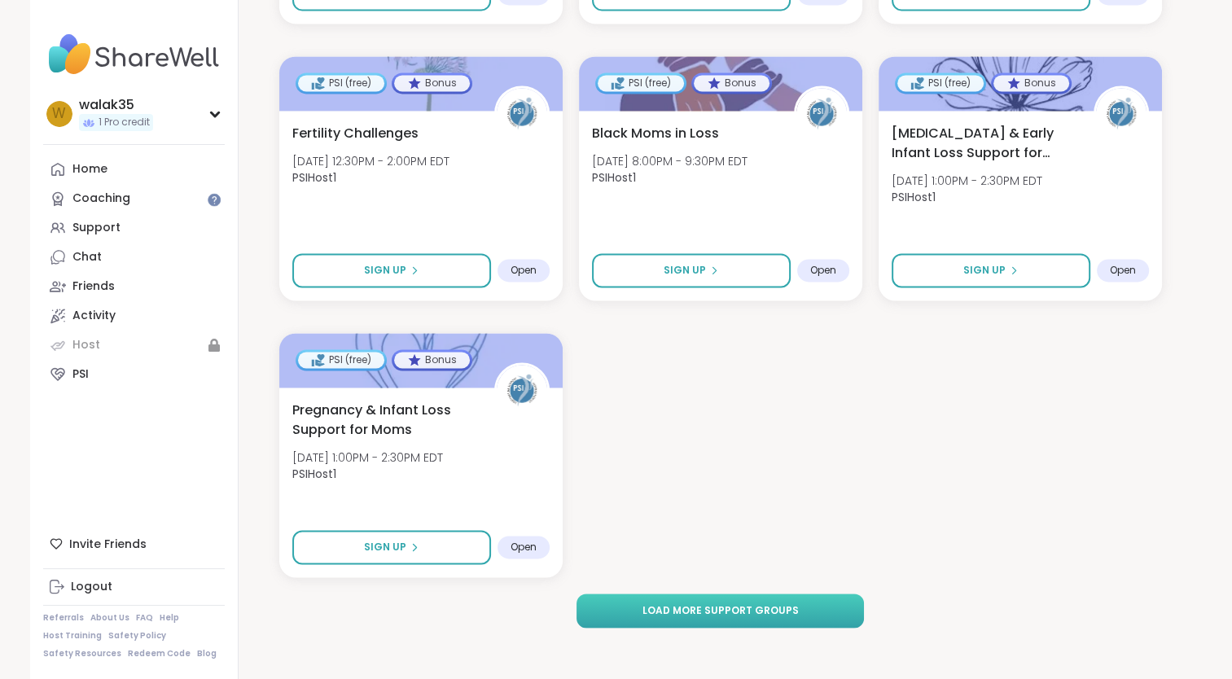
click at [765, 603] on span "Load more support groups" at bounding box center [720, 610] width 156 height 15
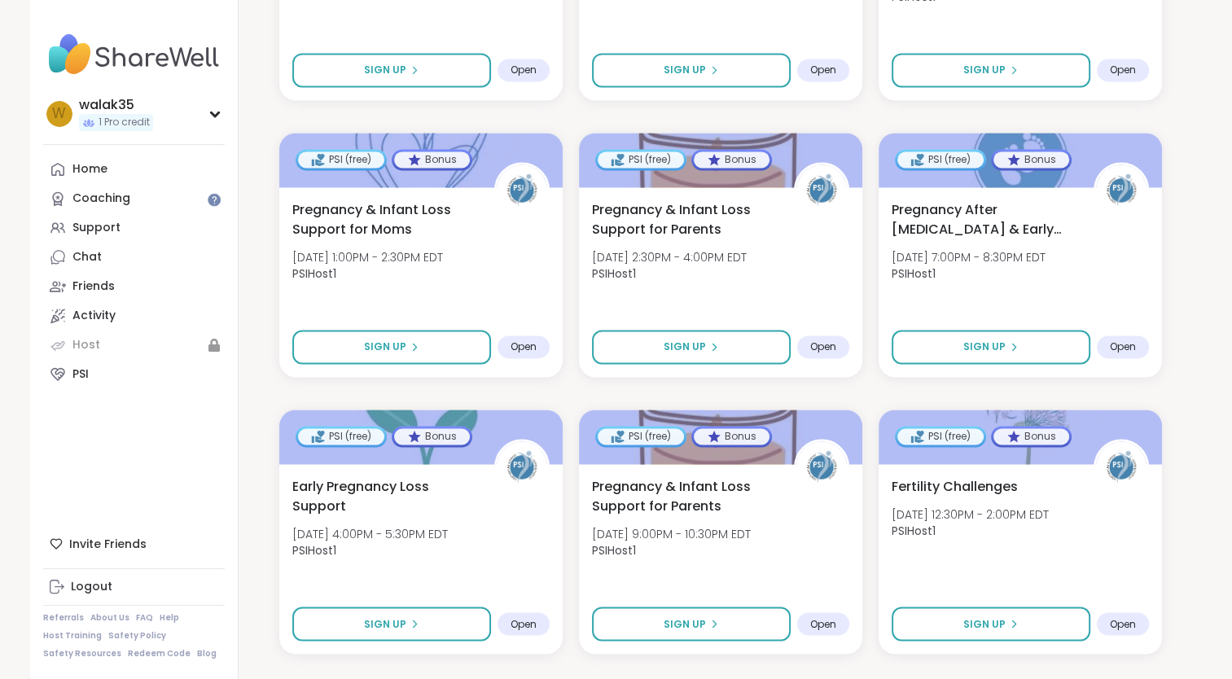
scroll to position [2510, 0]
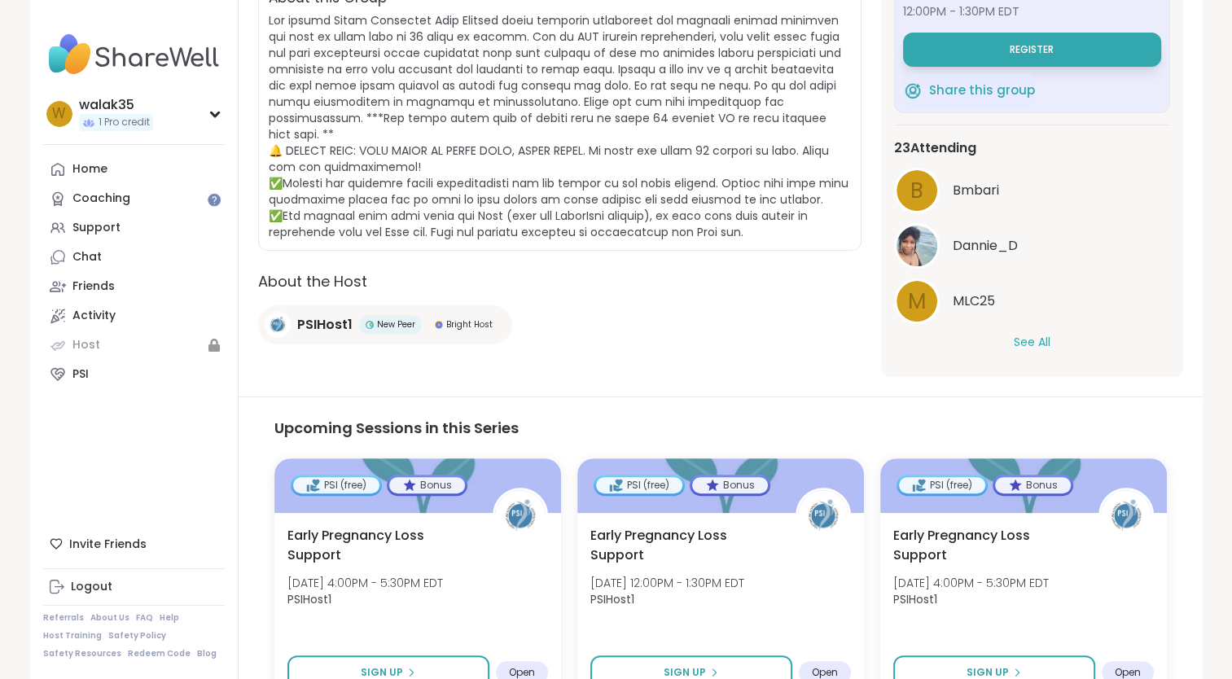
scroll to position [410, 0]
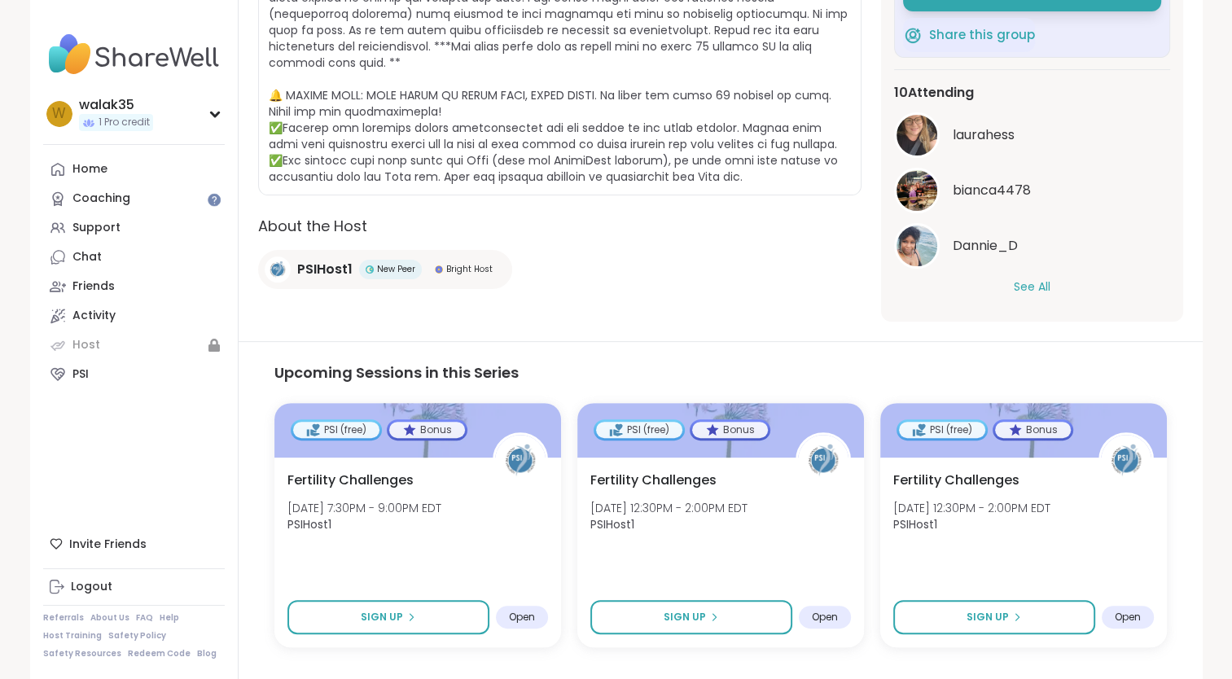
scroll to position [456, 0]
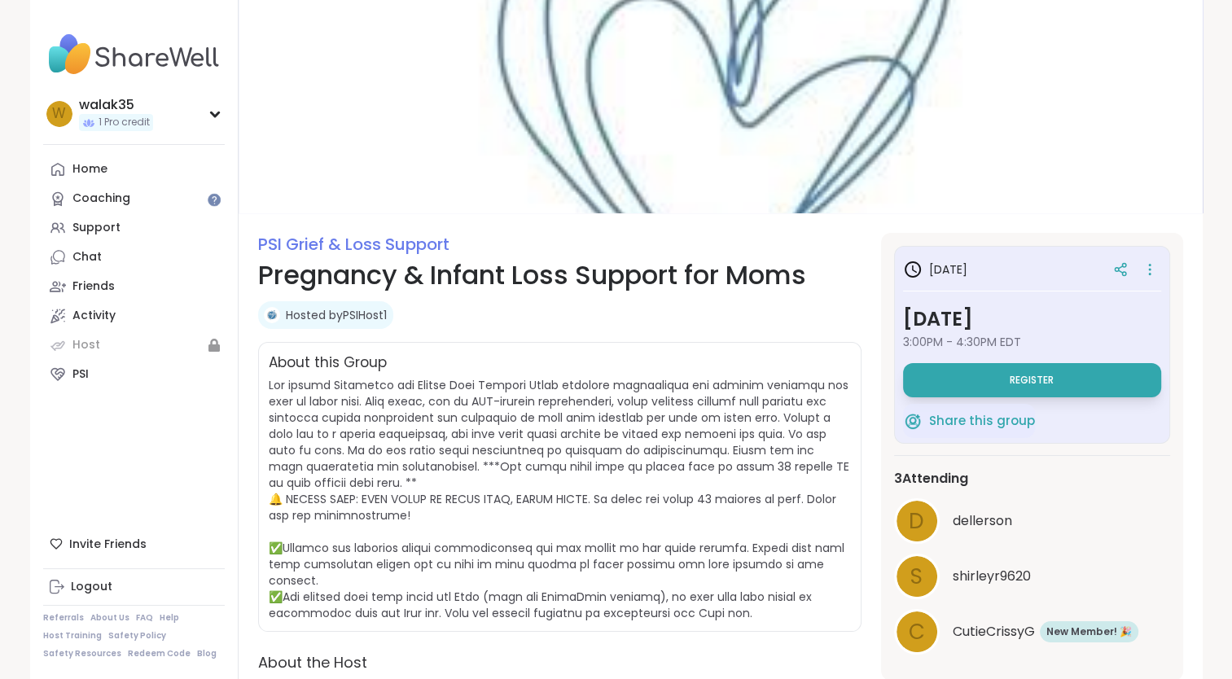
scroll to position [107, 0]
